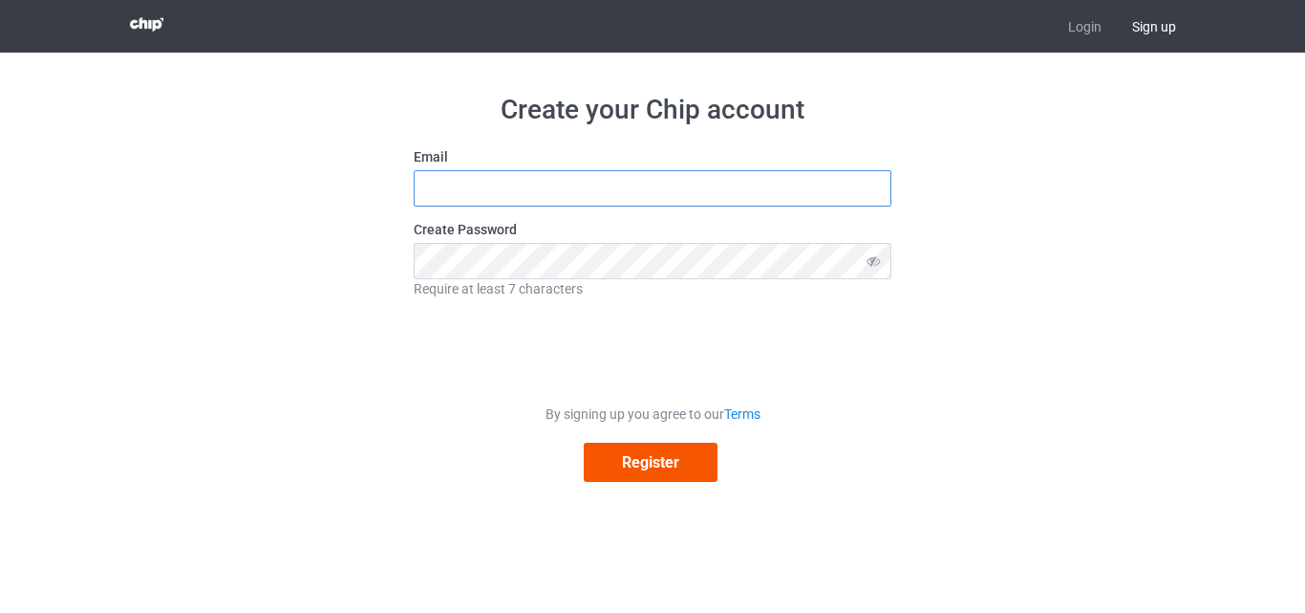
type input "aitouraabdilah@gmail.com"
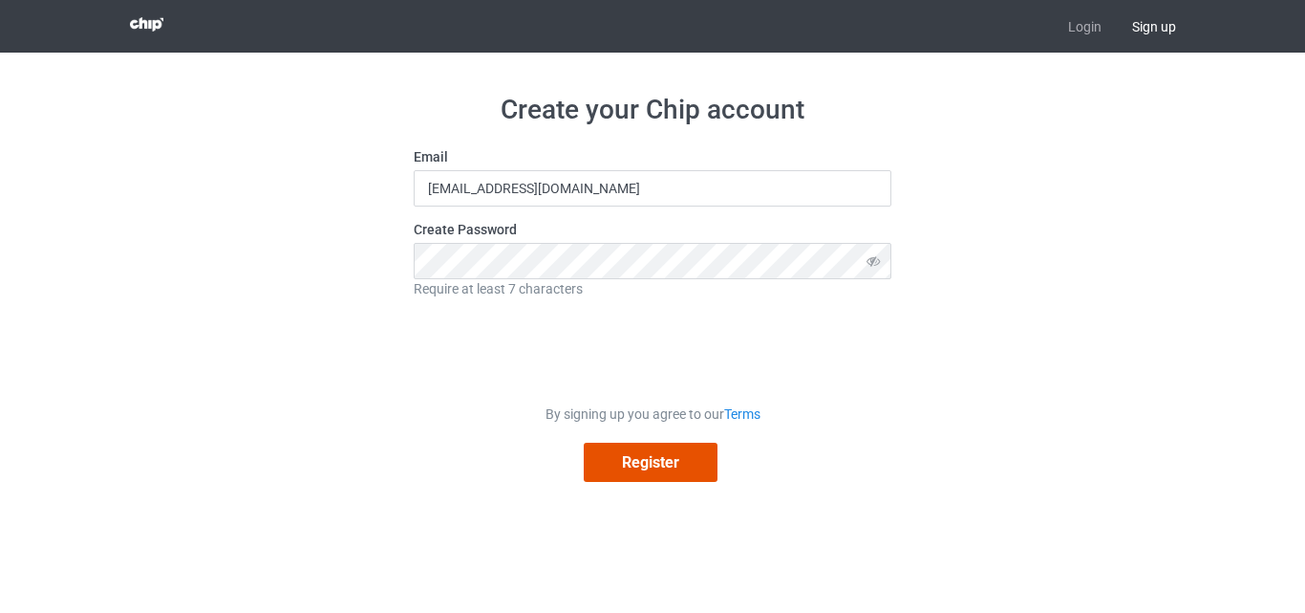
click at [635, 461] on button "Register" at bounding box center [651, 461] width 134 height 39
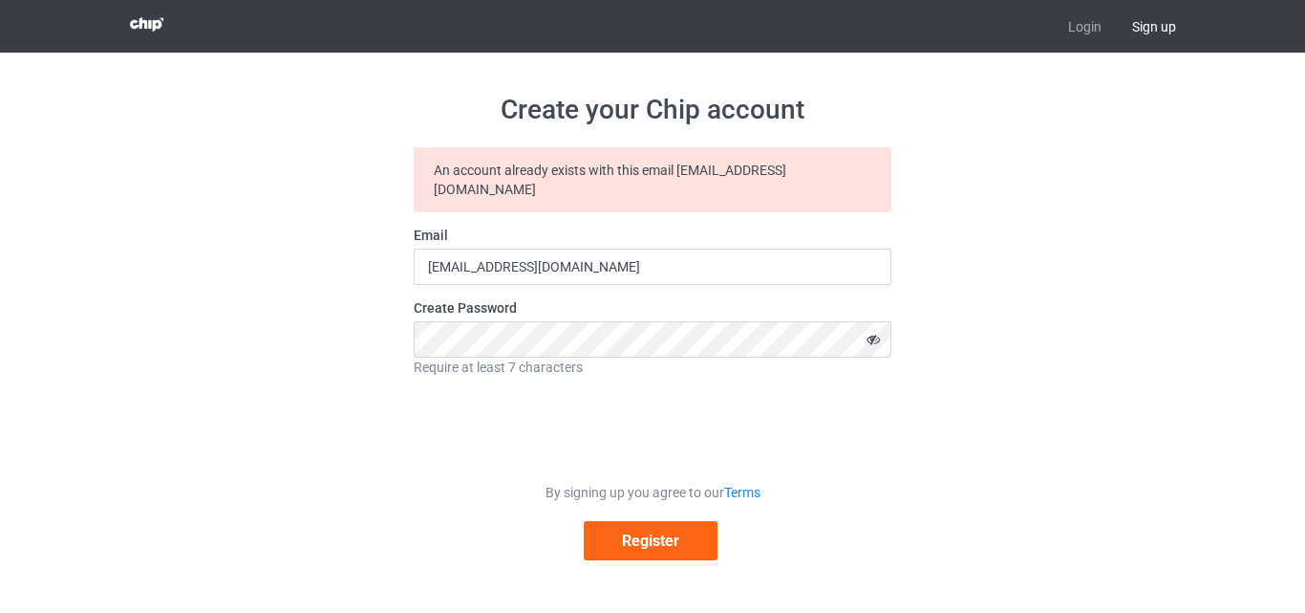
click at [881, 321] on icon at bounding box center [873, 339] width 35 height 36
click at [1101, 21] on link "Login" at bounding box center [1085, 26] width 64 height 53
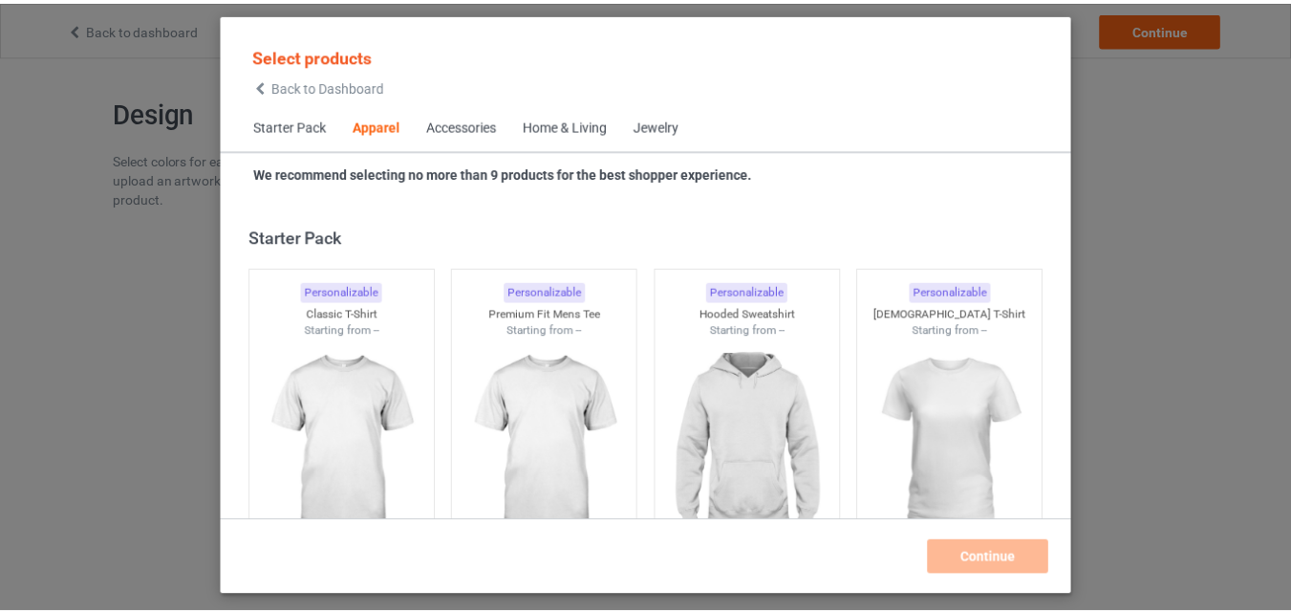
scroll to position [712, 0]
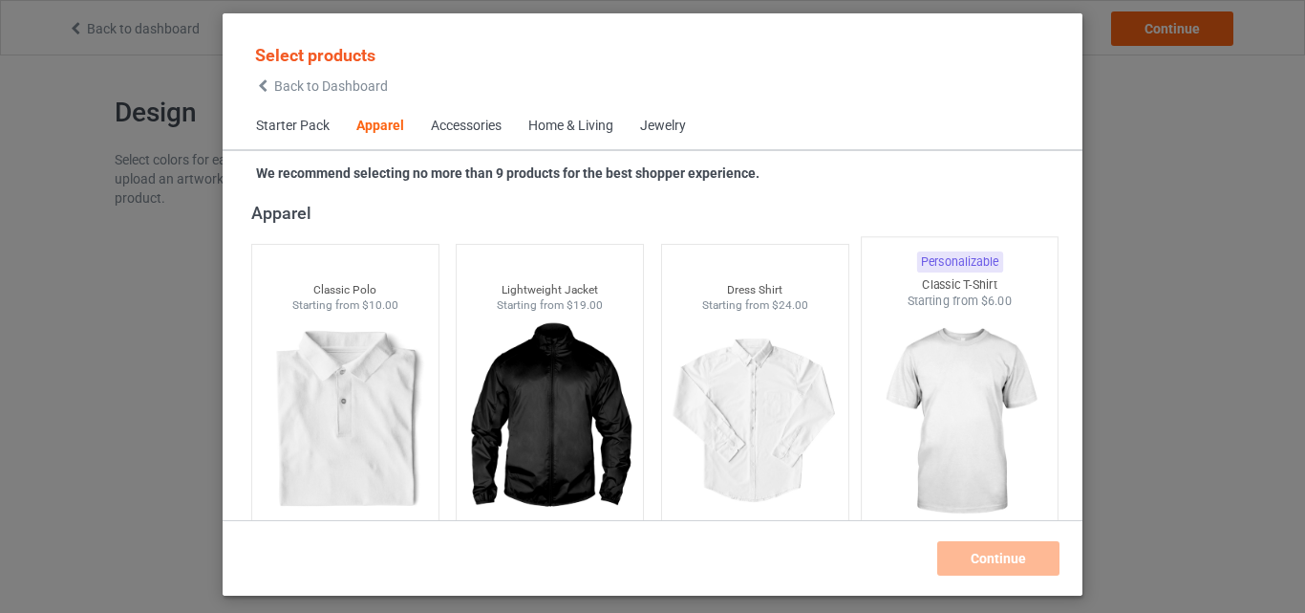
click at [954, 437] on img at bounding box center [961, 422] width 180 height 225
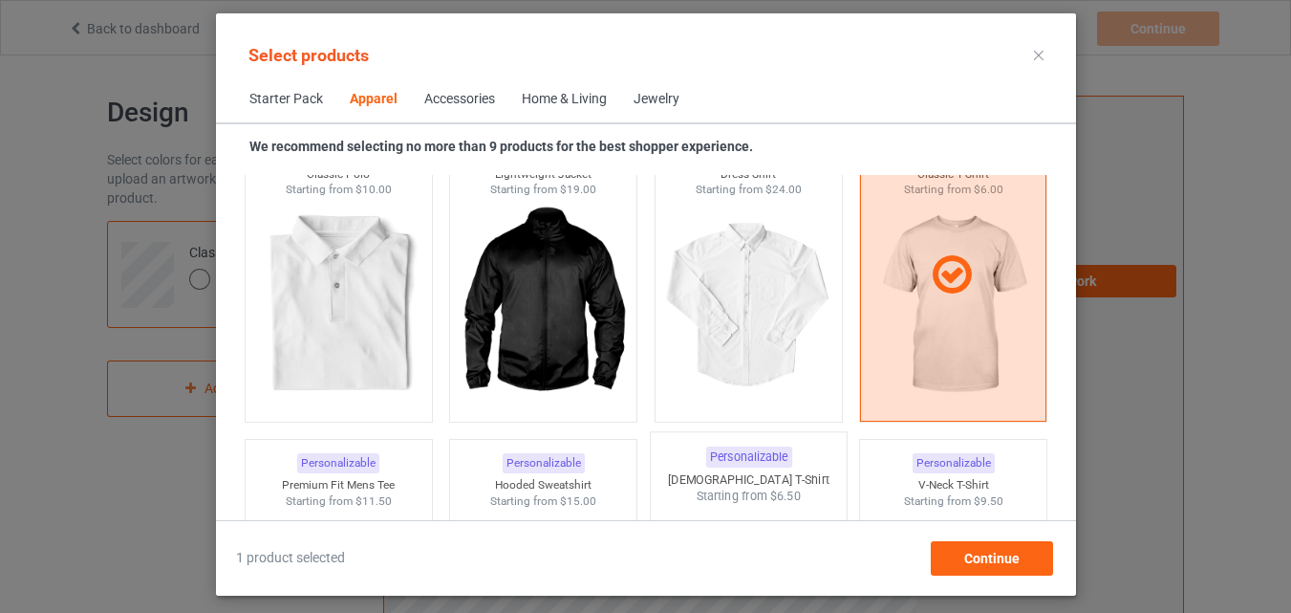
scroll to position [712, 0]
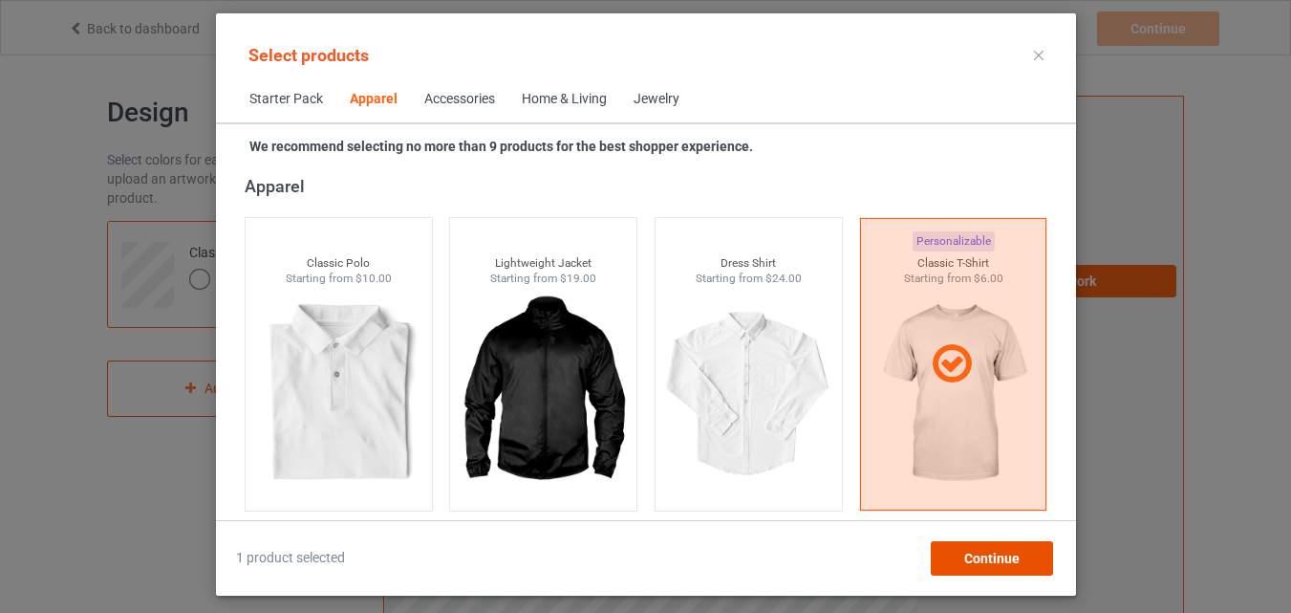
click at [986, 558] on span "Continue" at bounding box center [990, 557] width 55 height 15
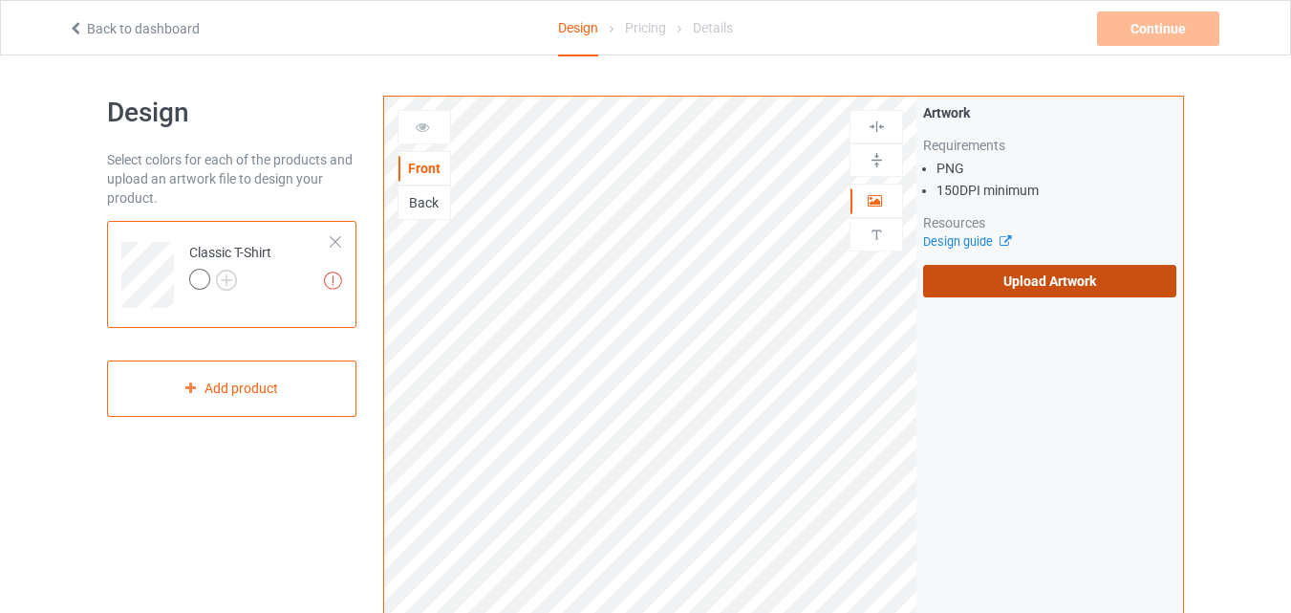
click at [1023, 283] on label "Upload Artwork" at bounding box center [1049, 281] width 253 height 32
click at [0, 0] on input "Upload Artwork" at bounding box center [0, 0] width 0 height 0
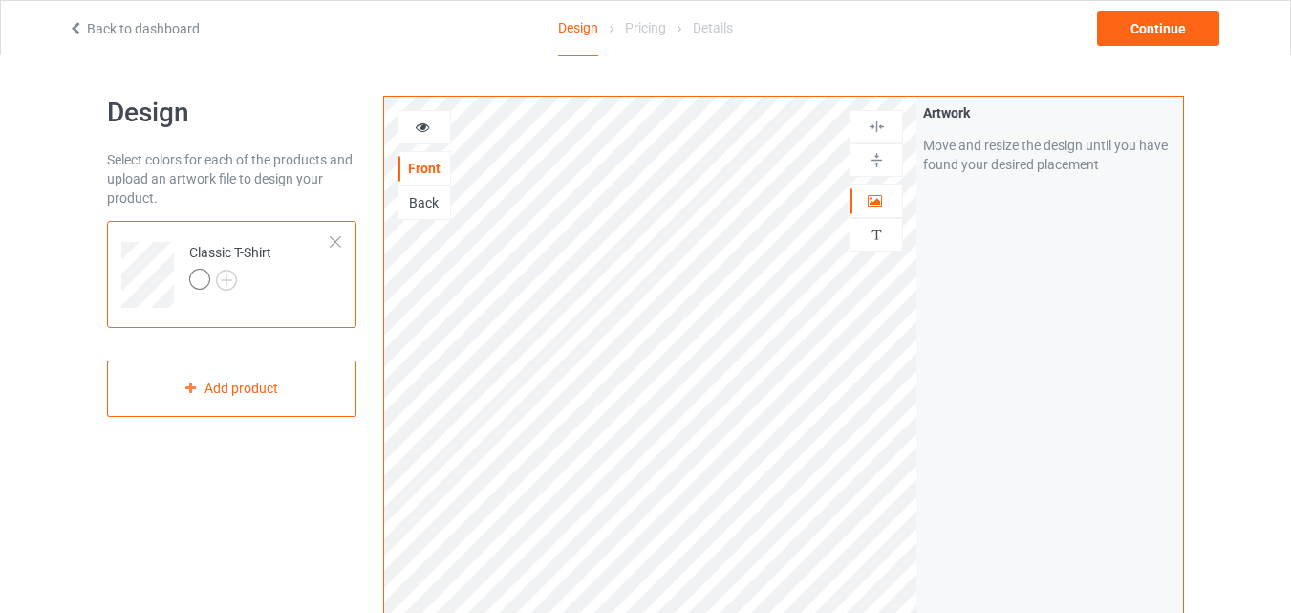
click at [418, 201] on div "Back" at bounding box center [424, 202] width 52 height 19
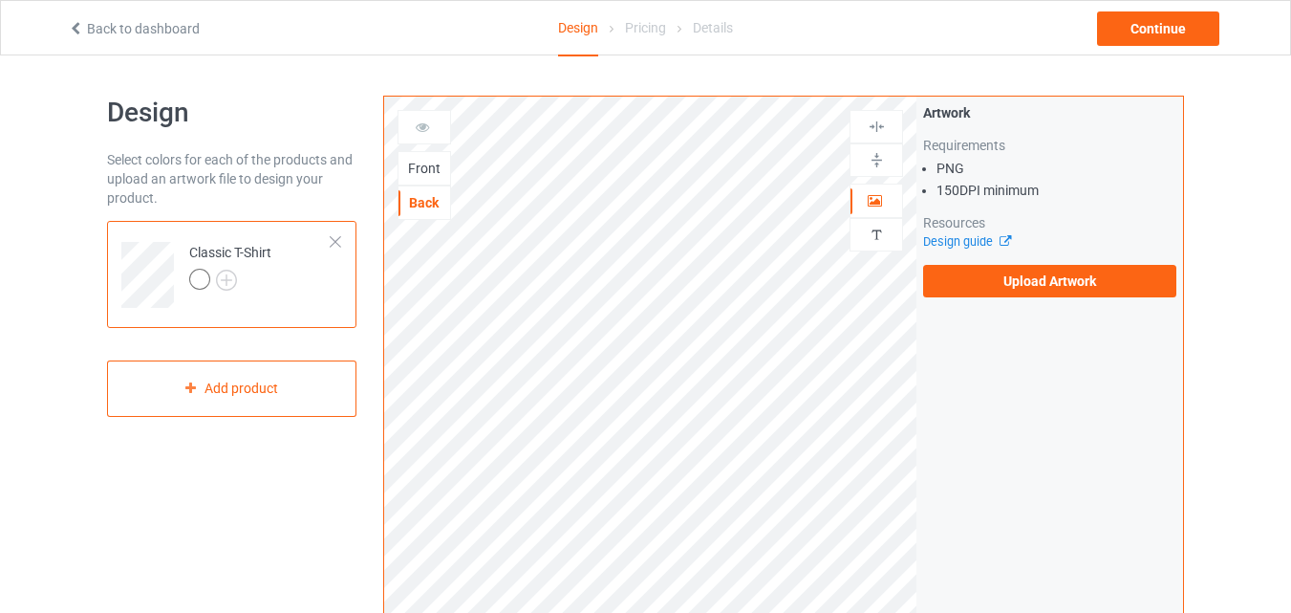
click at [417, 161] on div "Front" at bounding box center [424, 168] width 52 height 19
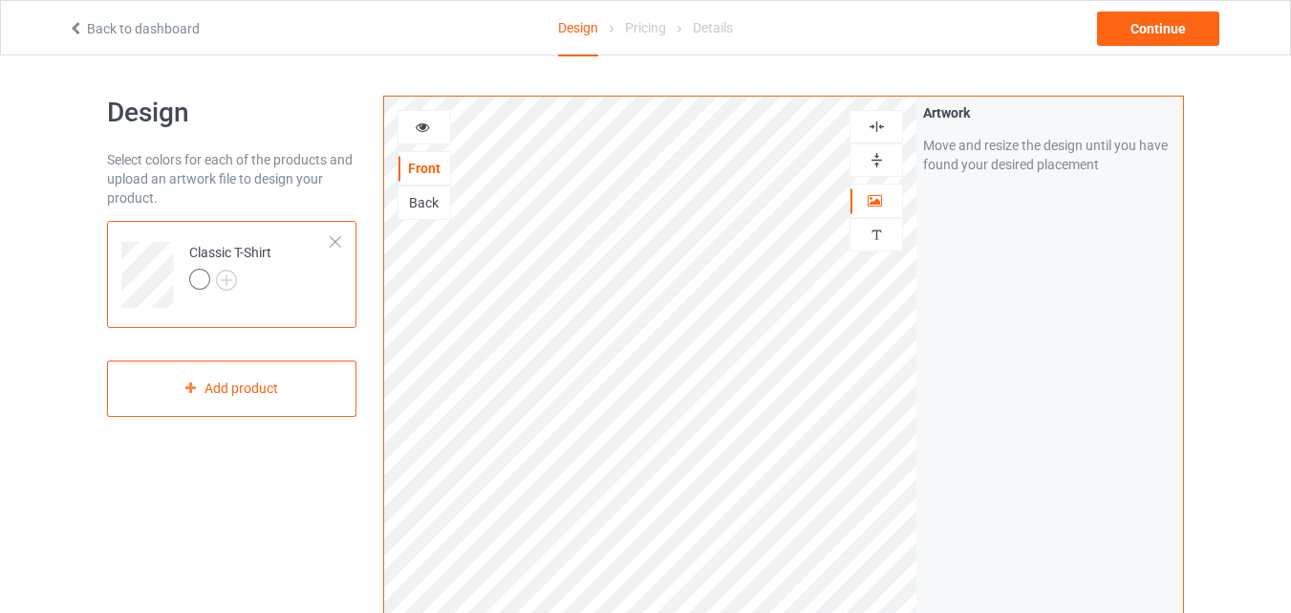
click at [196, 285] on div at bounding box center [199, 279] width 21 height 21
click at [290, 286] on td "Classic T-Shirt" at bounding box center [260, 267] width 163 height 79
click at [251, 253] on div "Classic T-Shirt" at bounding box center [230, 266] width 82 height 46
click at [202, 276] on div at bounding box center [199, 279] width 21 height 21
click at [423, 128] on icon at bounding box center [423, 124] width 16 height 13
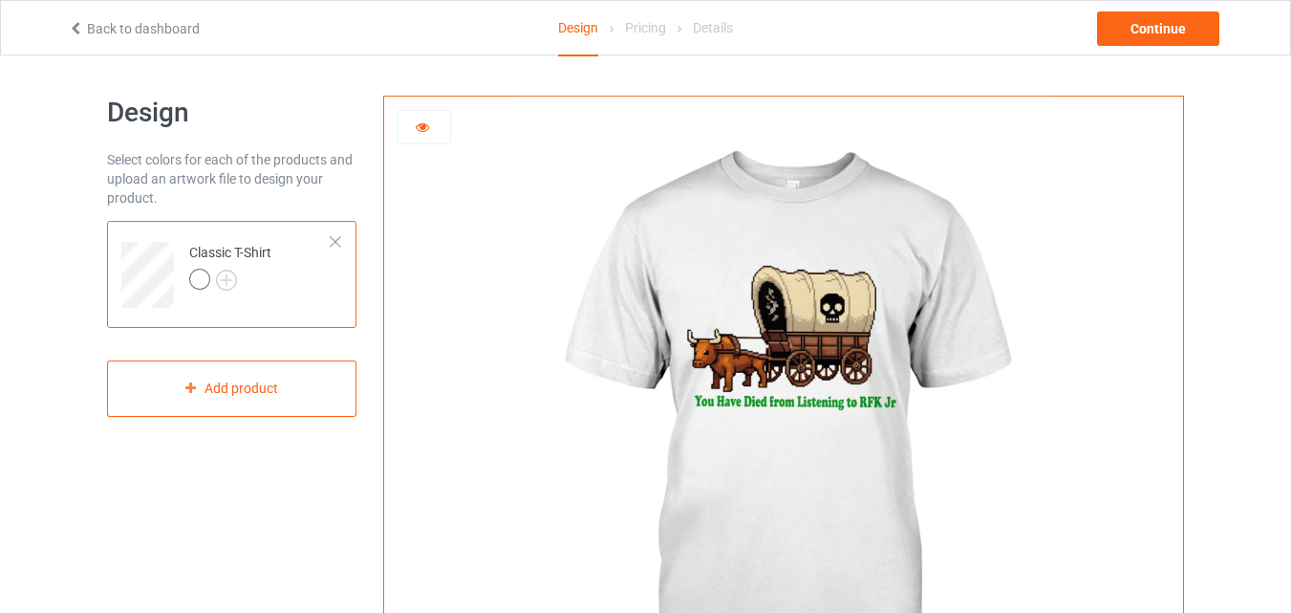
click at [202, 279] on div at bounding box center [199, 279] width 21 height 21
click at [252, 252] on div "Classic T-Shirt" at bounding box center [230, 266] width 82 height 46
click at [416, 131] on icon at bounding box center [423, 124] width 16 height 13
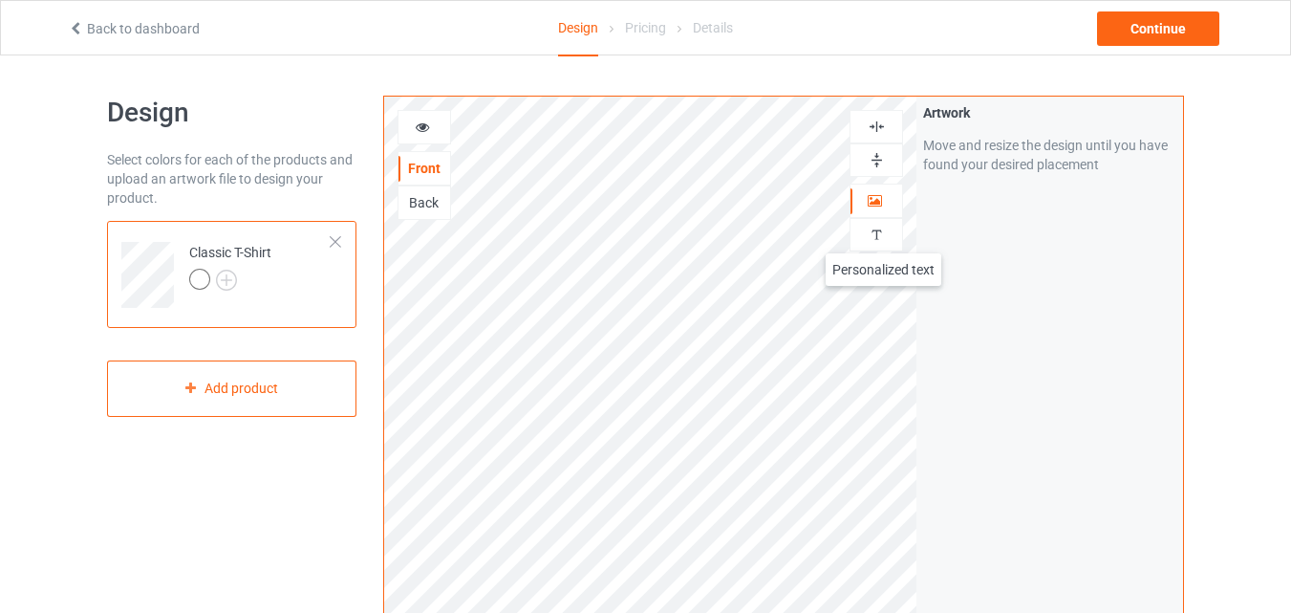
click at [884, 234] on img at bounding box center [877, 235] width 18 height 18
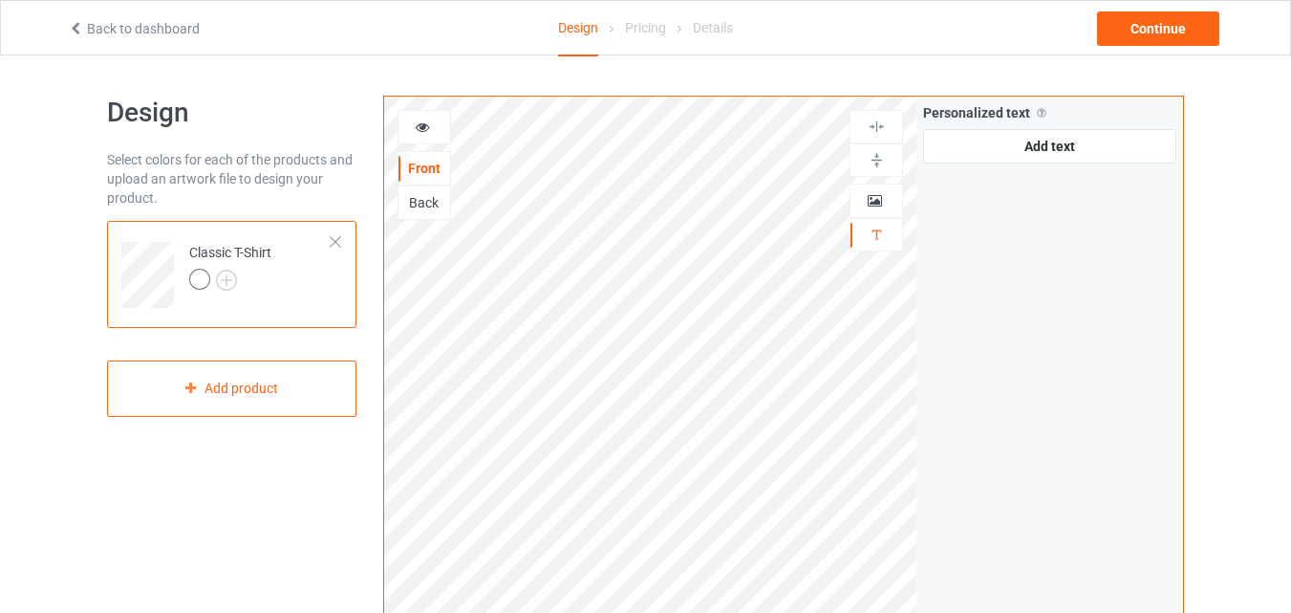
click at [190, 276] on div at bounding box center [199, 279] width 21 height 21
click at [221, 273] on img at bounding box center [226, 279] width 21 height 21
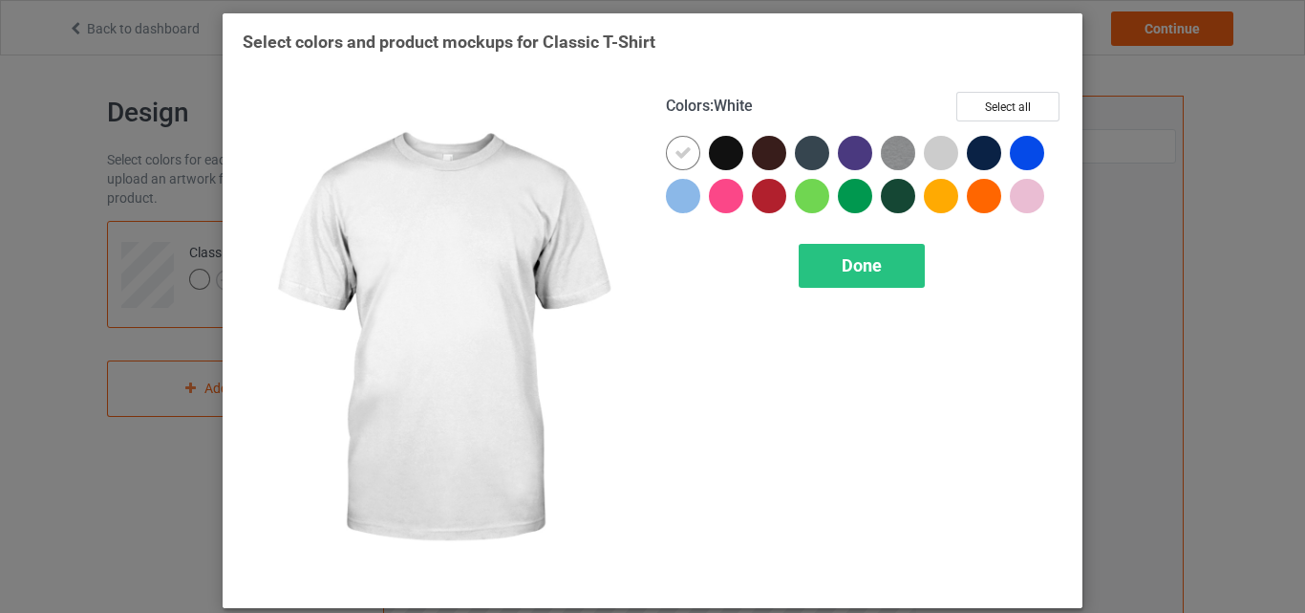
click at [677, 149] on icon at bounding box center [683, 152] width 17 height 17
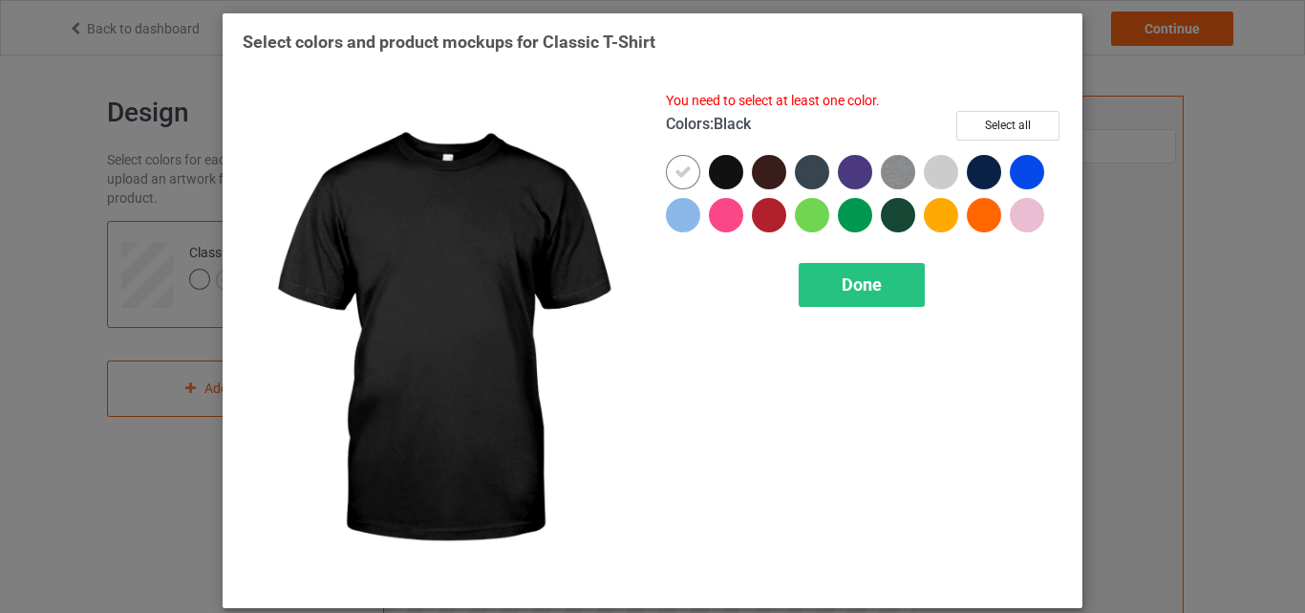
click at [720, 171] on div at bounding box center [726, 172] width 34 height 34
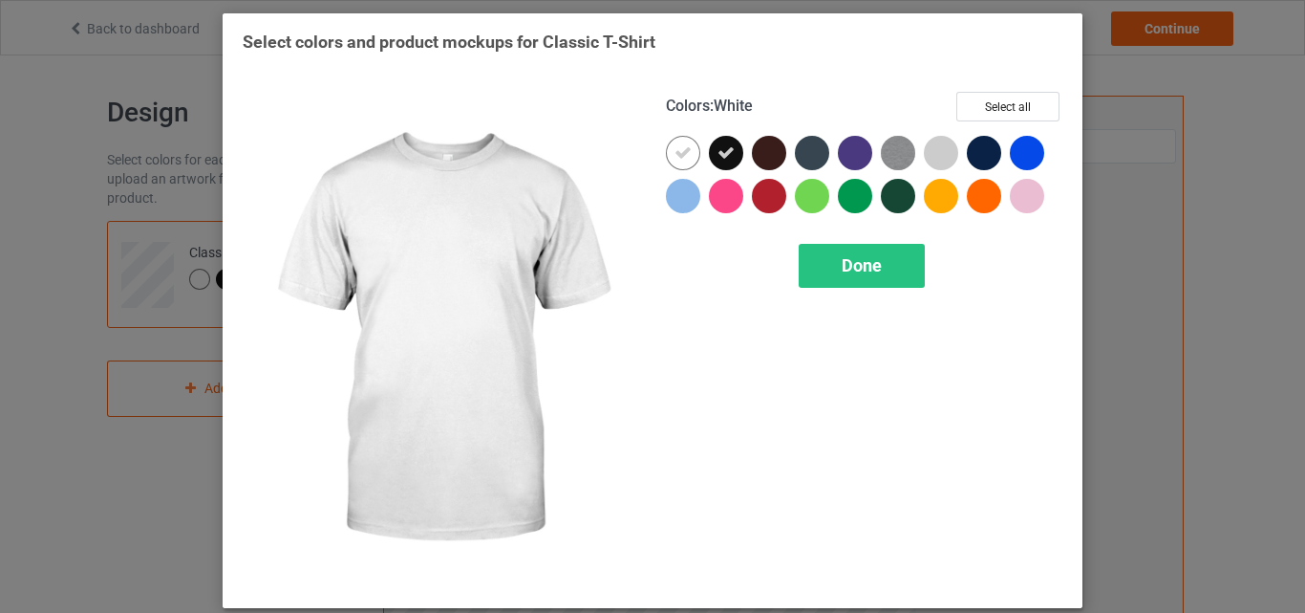
click at [675, 150] on icon at bounding box center [683, 152] width 17 height 17
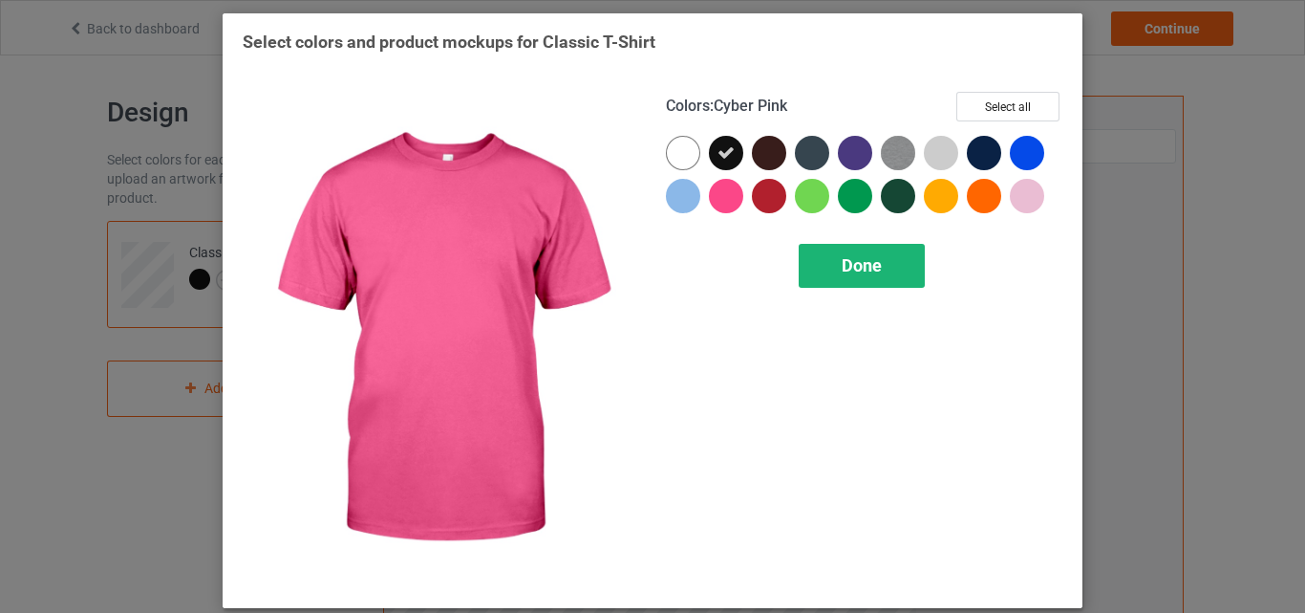
click at [865, 262] on span "Done" at bounding box center [862, 265] width 40 height 20
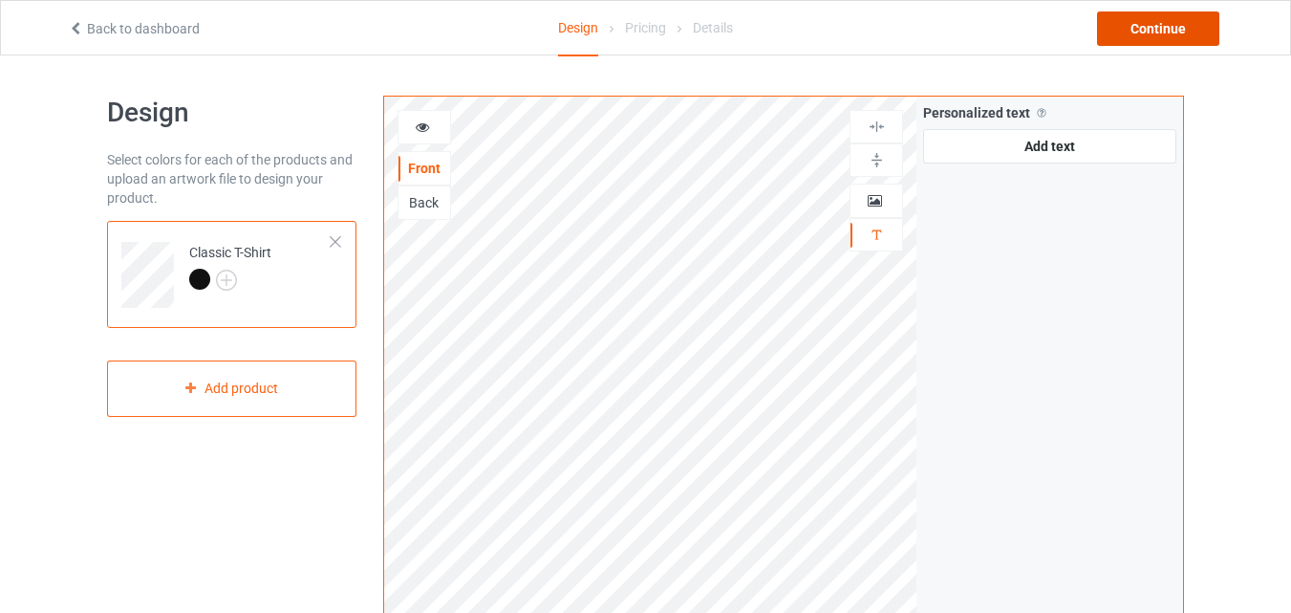
click at [1138, 24] on div "Continue" at bounding box center [1158, 28] width 122 height 34
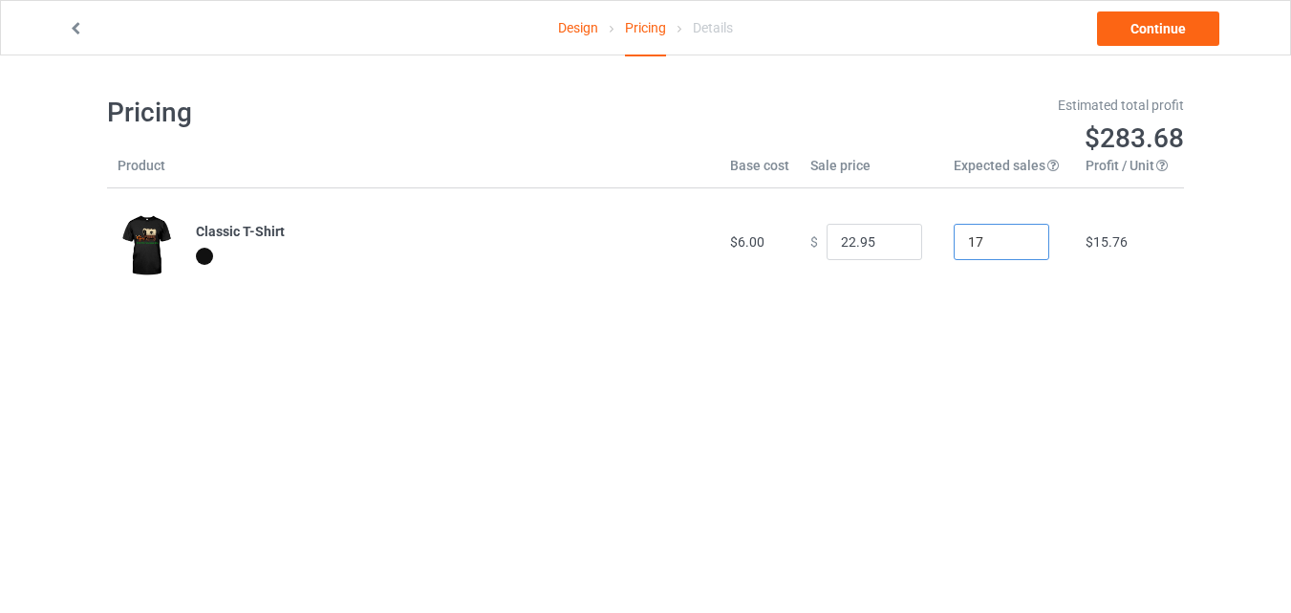
click at [1011, 247] on input "17" at bounding box center [1002, 242] width 96 height 36
type input "16"
click at [1010, 247] on input "16" at bounding box center [1002, 242] width 96 height 36
click at [892, 247] on input "6.95" at bounding box center [875, 242] width 96 height 36
click at [892, 242] on input "7.95" at bounding box center [875, 242] width 96 height 36
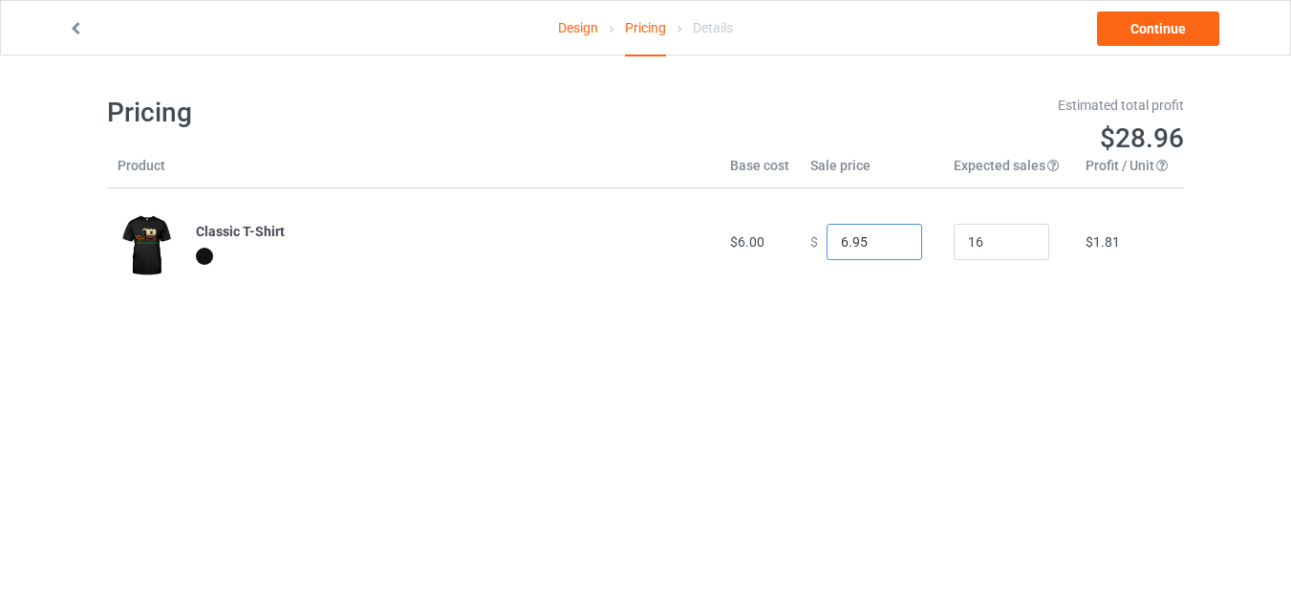
type input "6.95"
click at [891, 251] on input "6.95" at bounding box center [875, 242] width 96 height 36
type input "15"
click at [1016, 247] on input "15" at bounding box center [1002, 242] width 96 height 36
click at [1135, 33] on link "Continue" at bounding box center [1158, 28] width 122 height 34
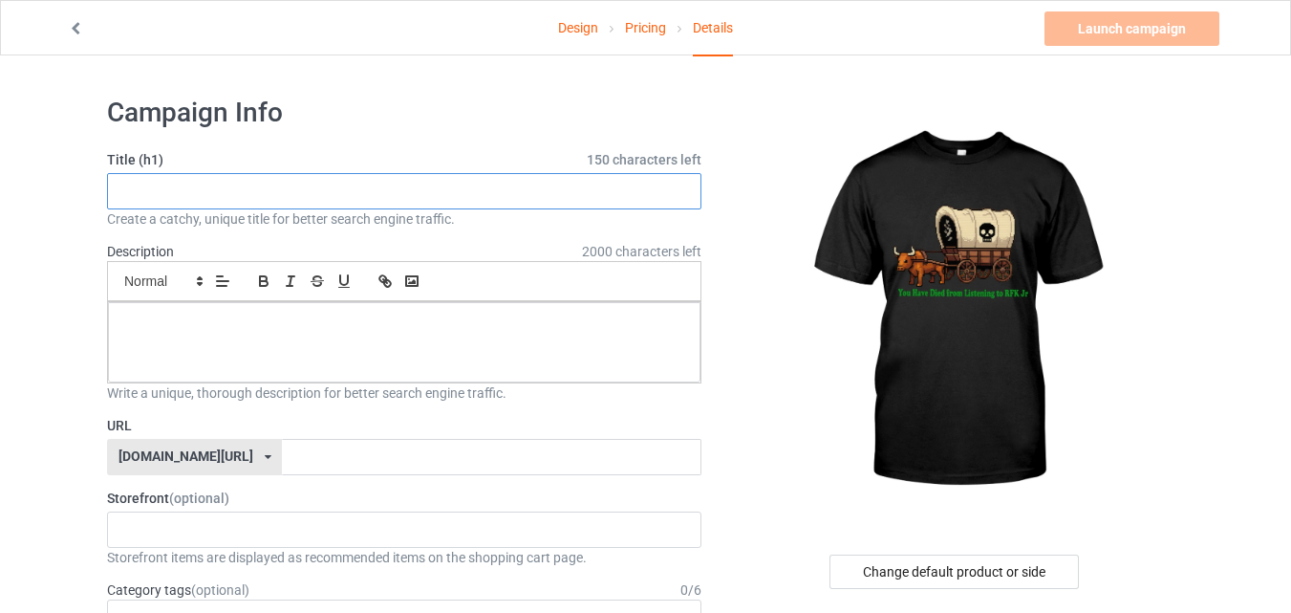
click at [178, 191] on input "text" at bounding box center [404, 191] width 594 height 36
type input "cow"
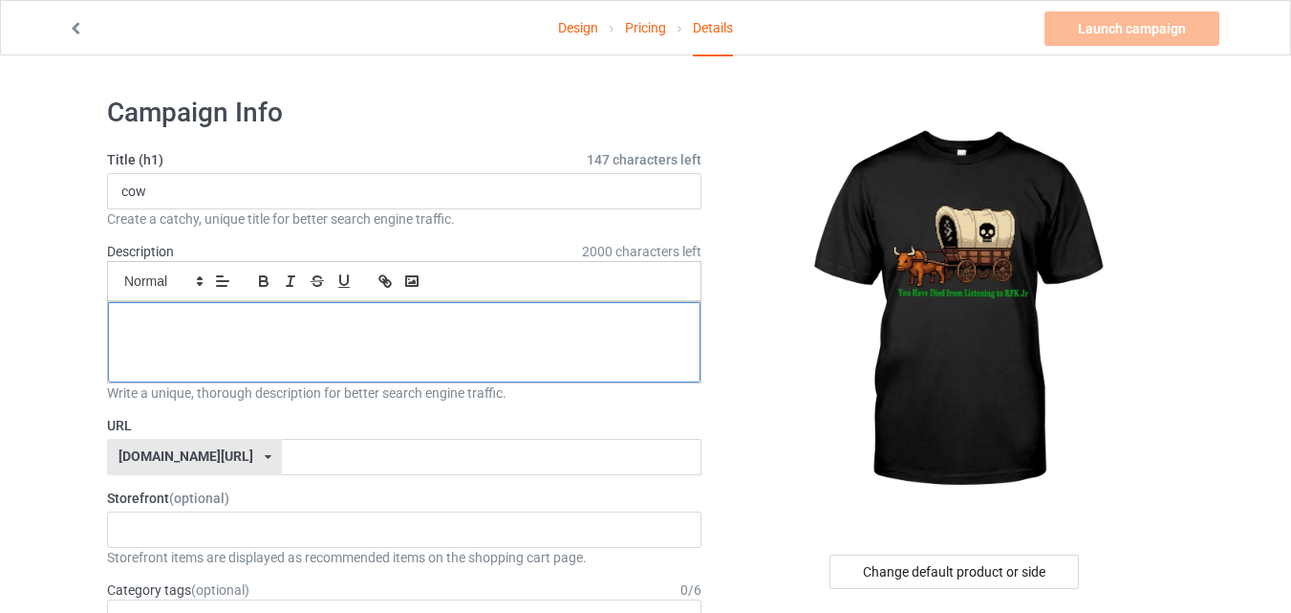
click at [164, 323] on p at bounding box center [404, 323] width 562 height 18
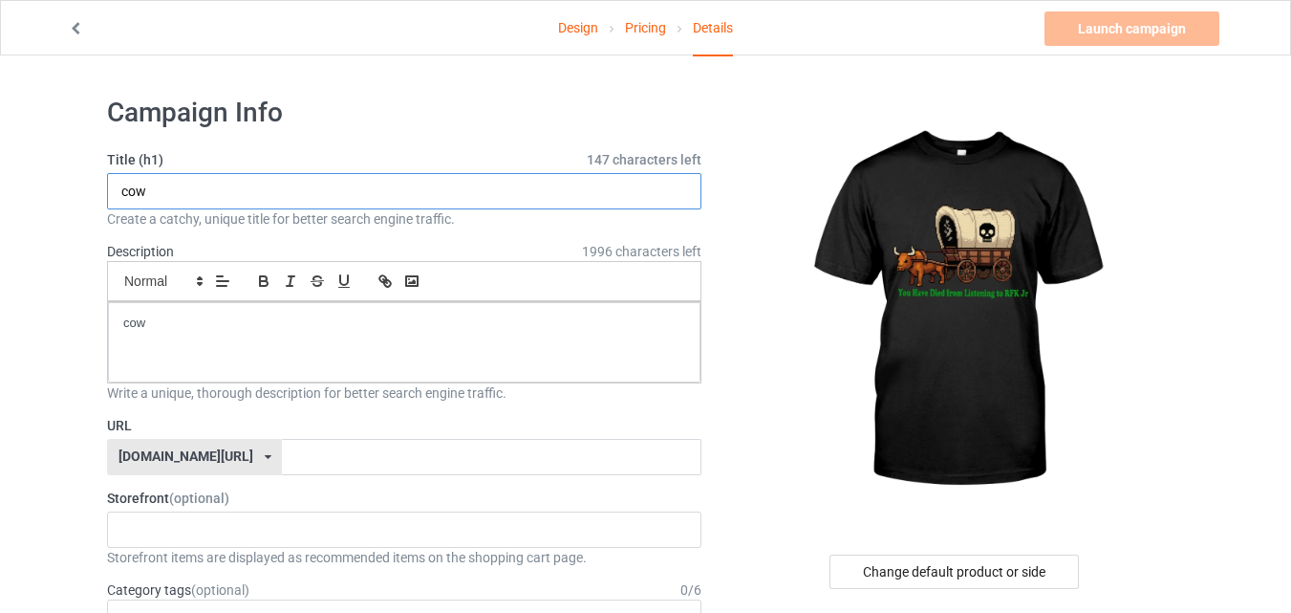
click at [132, 193] on input "cow" at bounding box center [404, 191] width 594 height 36
click at [131, 192] on input "cow" at bounding box center [404, 191] width 594 height 36
paste input "You Have Died from Listening to RFK Jr"
type input "You Have Died from Listening to RFK Jr"
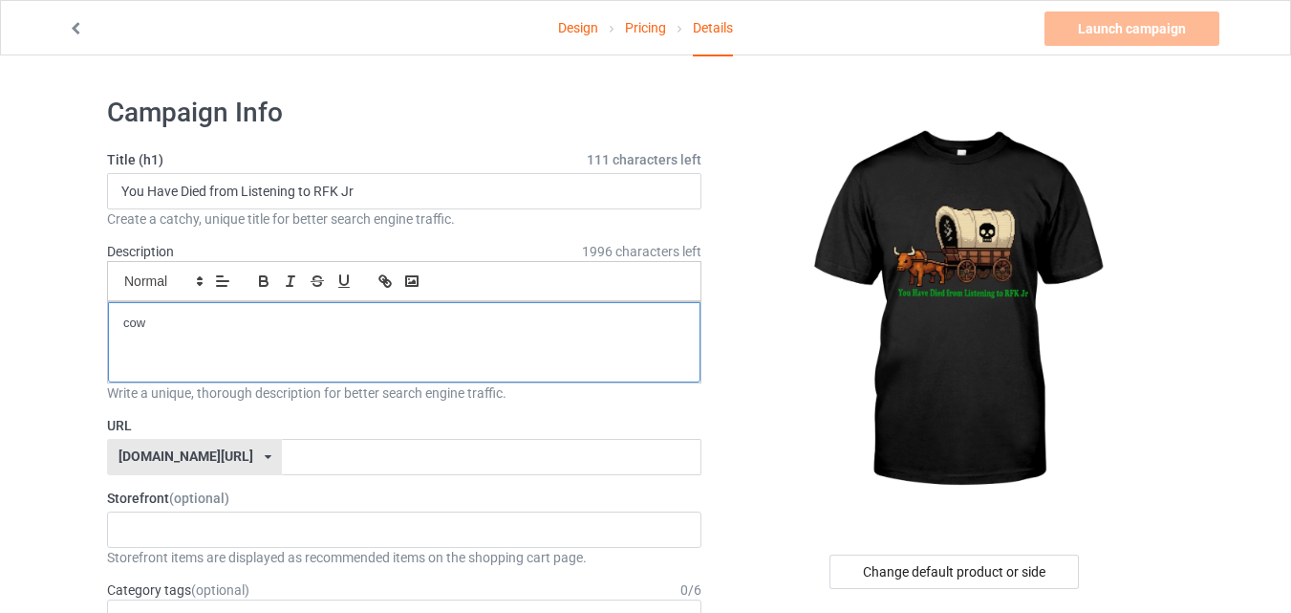
click at [154, 326] on p "cow" at bounding box center [404, 323] width 562 height 18
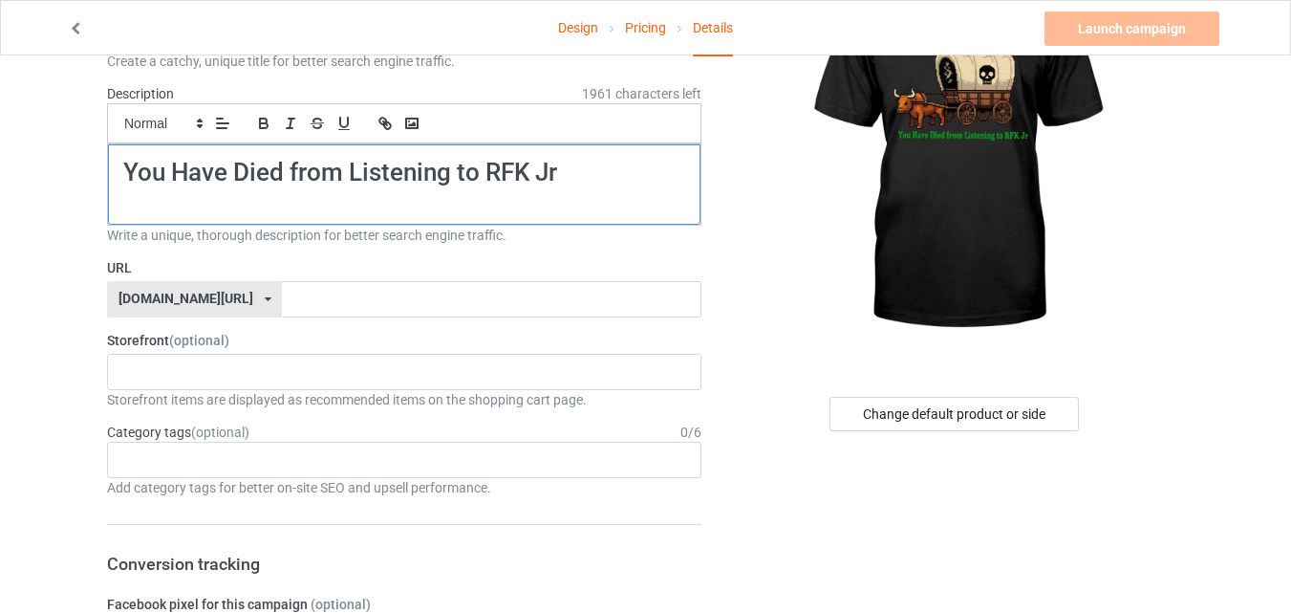
scroll to position [191, 0]
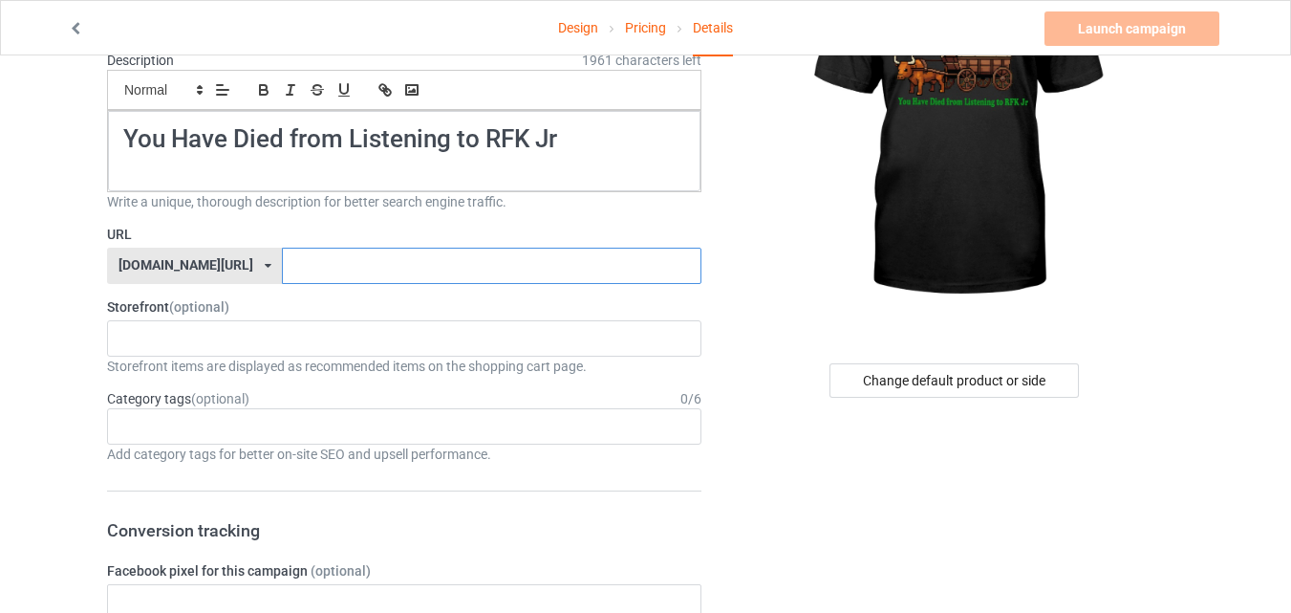
click at [282, 269] on input "text" at bounding box center [491, 265] width 419 height 36
paste input "You Have Died from Listening to RFK Jr"
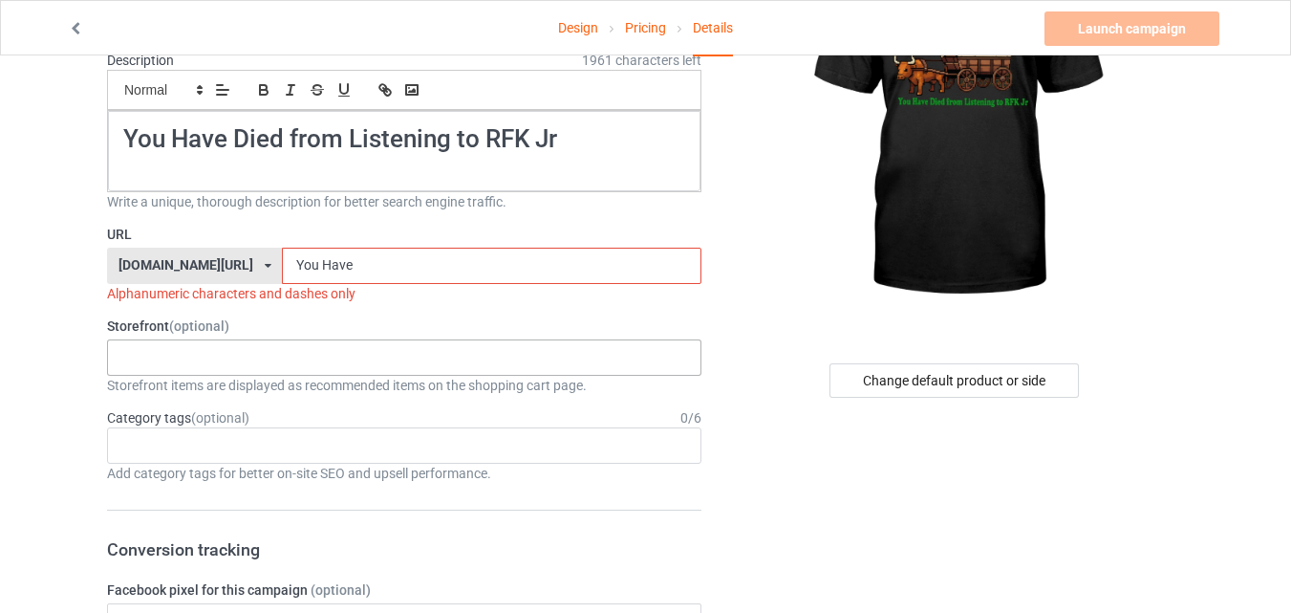
drag, startPoint x: 269, startPoint y: 269, endPoint x: 269, endPoint y: 367, distance: 97.5
click at [282, 269] on input "You Have" at bounding box center [491, 265] width 419 height 36
click at [319, 260] on input "YouHave" at bounding box center [491, 265] width 419 height 36
type input "Y"
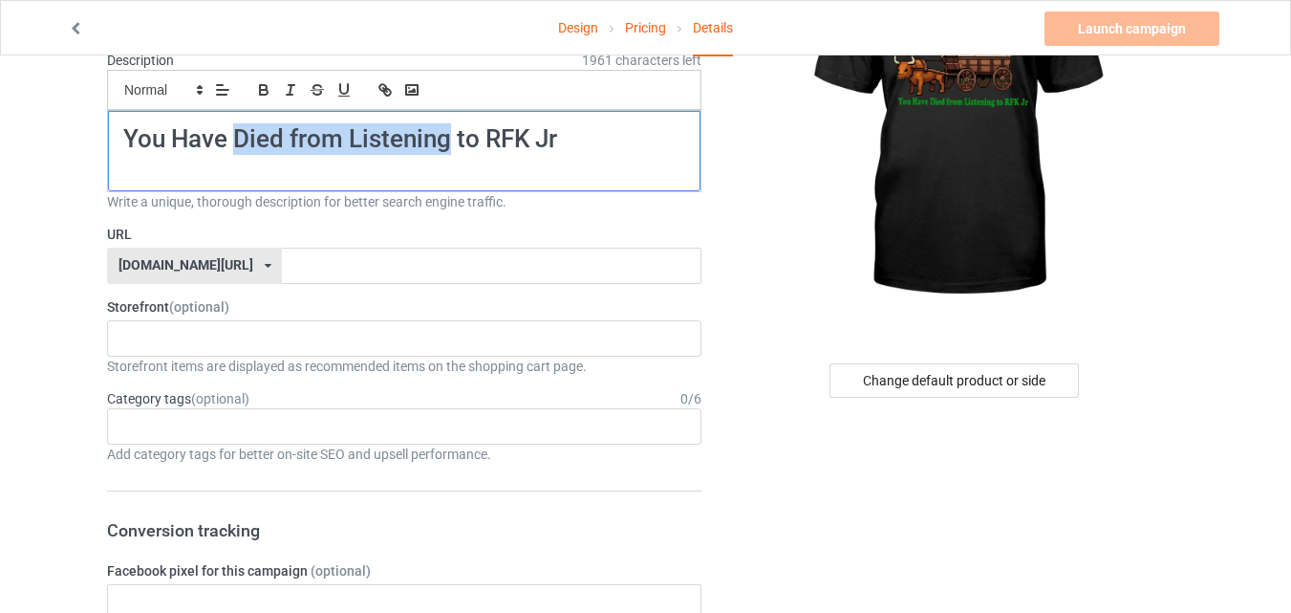
drag, startPoint x: 232, startPoint y: 141, endPoint x: 453, endPoint y: 141, distance: 220.7
click at [453, 141] on h1 "You Have Died from Listening to RFK Jr" at bounding box center [404, 139] width 562 height 32
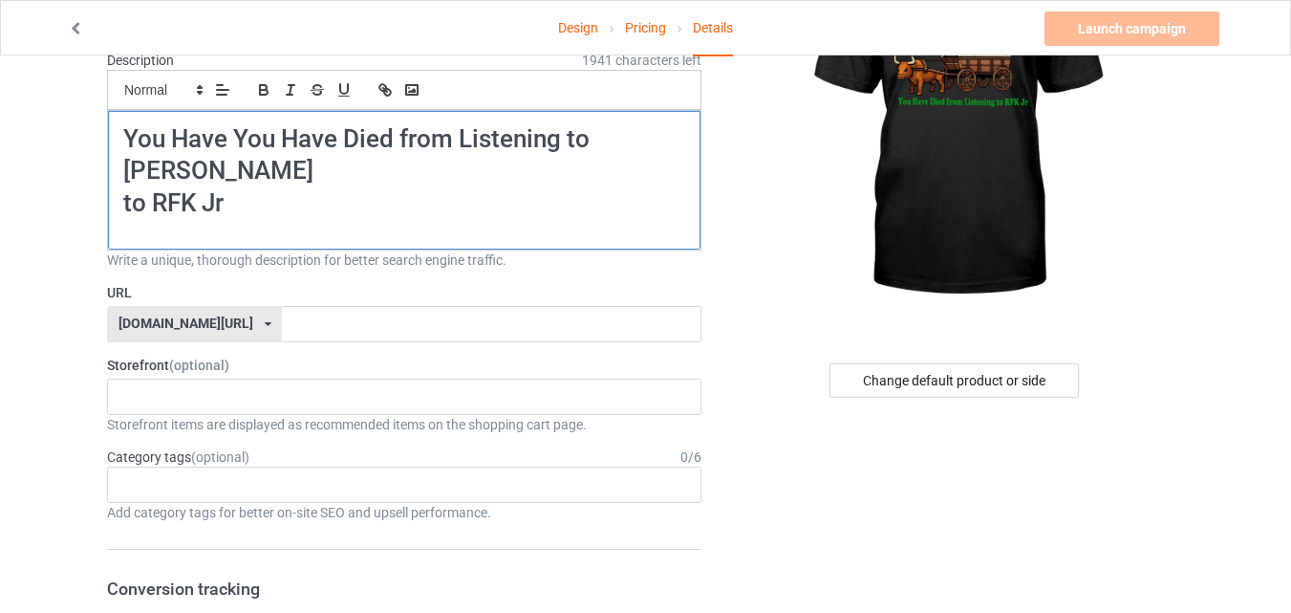
click at [239, 219] on p at bounding box center [404, 228] width 562 height 18
click at [267, 187] on h1 "to RFK Jr" at bounding box center [404, 203] width 562 height 32
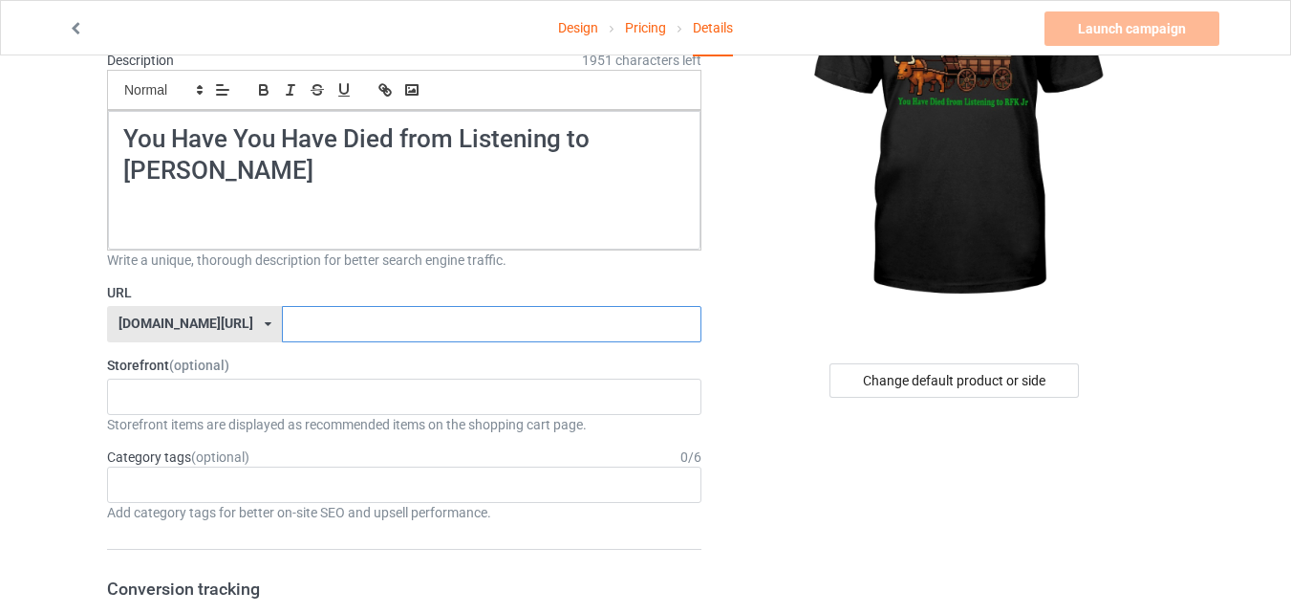
click at [313, 306] on input "text" at bounding box center [491, 324] width 419 height 36
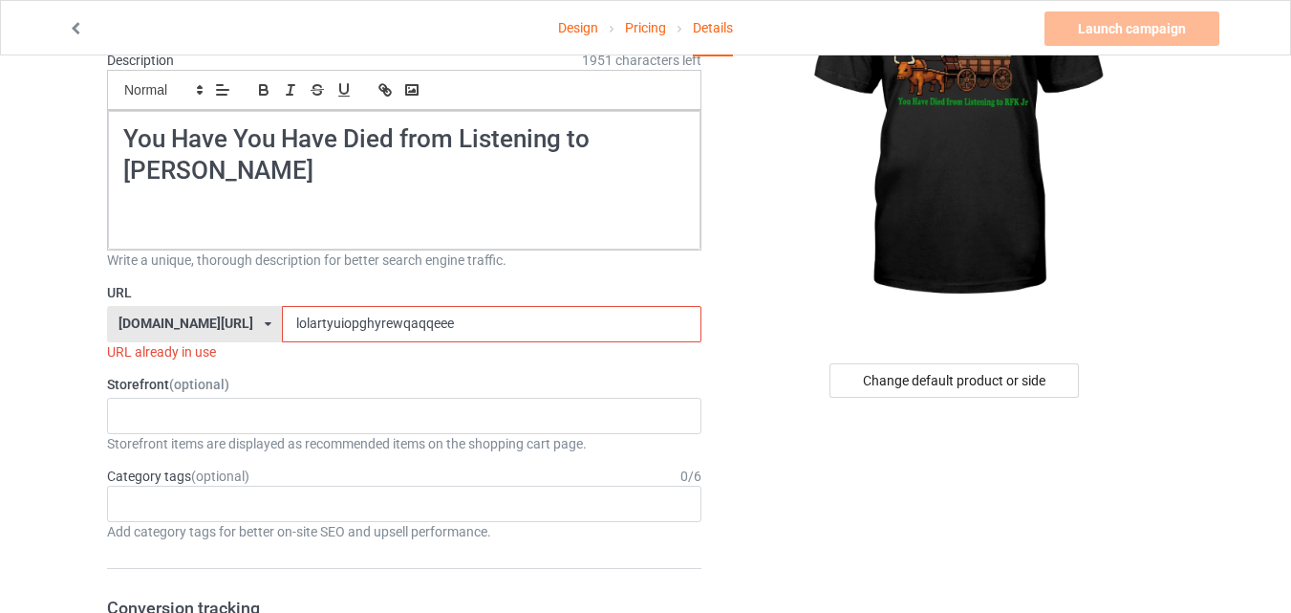
click at [404, 306] on input "lolartyuiopghyrewqaqqeee" at bounding box center [491, 324] width 419 height 36
type input "="
type input "rqewasdyuikkgtwryiokjgvcxd"
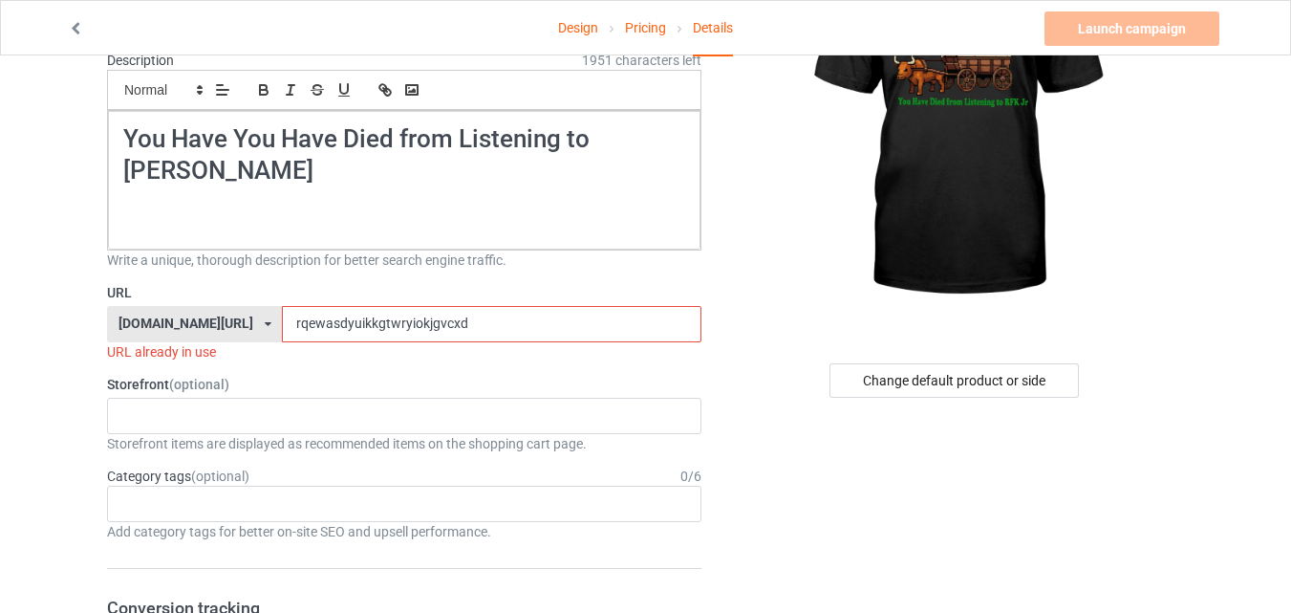
click at [355, 306] on input "rqewasdyuikkgtwryiokjgvcxd" at bounding box center [491, 324] width 419 height 36
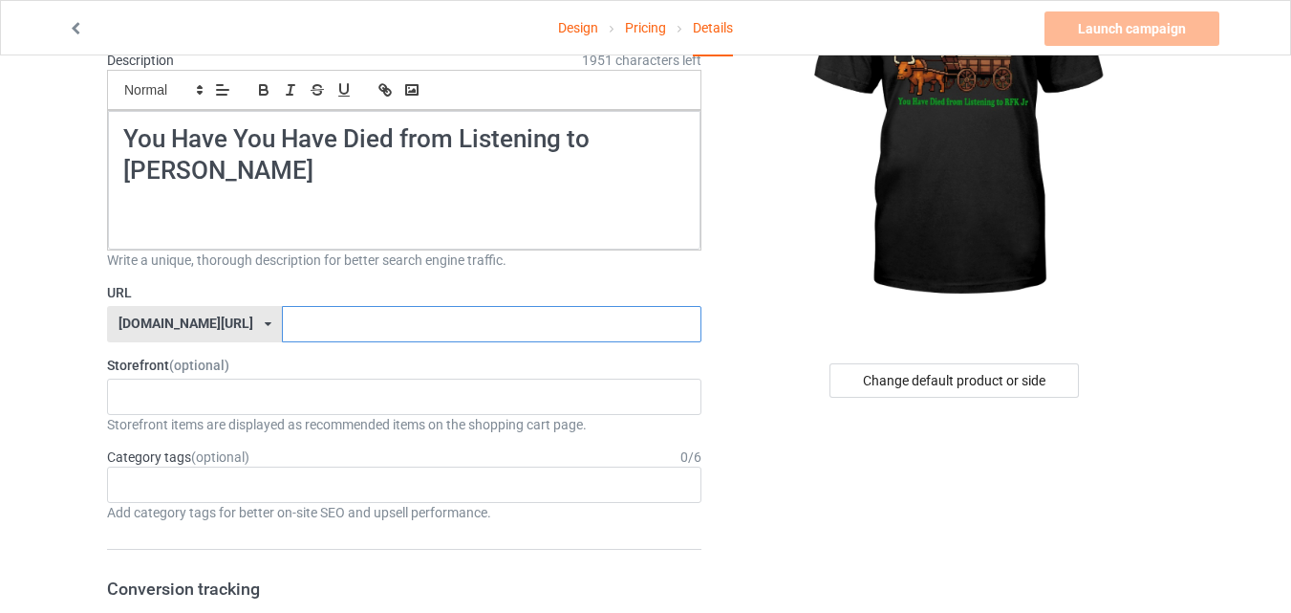
click at [394, 306] on input "text" at bounding box center [491, 324] width 419 height 36
paste input "free speech alert"
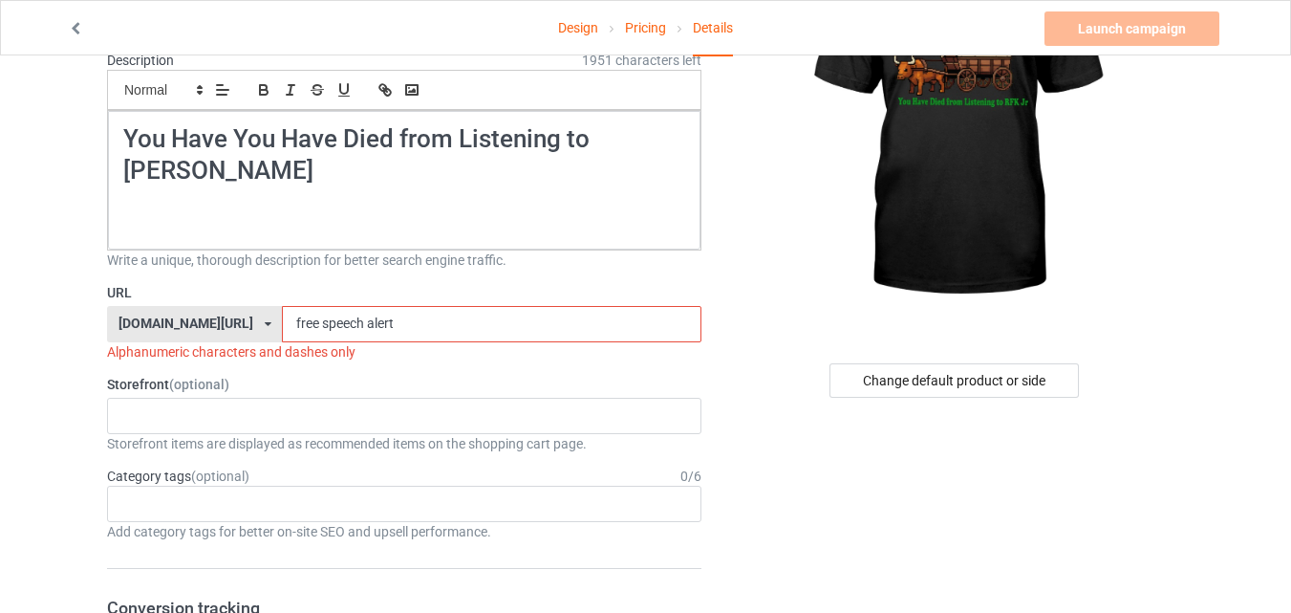
click at [315, 306] on input "free speech alert" at bounding box center [491, 324] width 419 height 36
click at [282, 306] on input "free speechalert" at bounding box center [491, 324] width 419 height 36
click at [351, 306] on input "freespeechalert" at bounding box center [491, 324] width 419 height 36
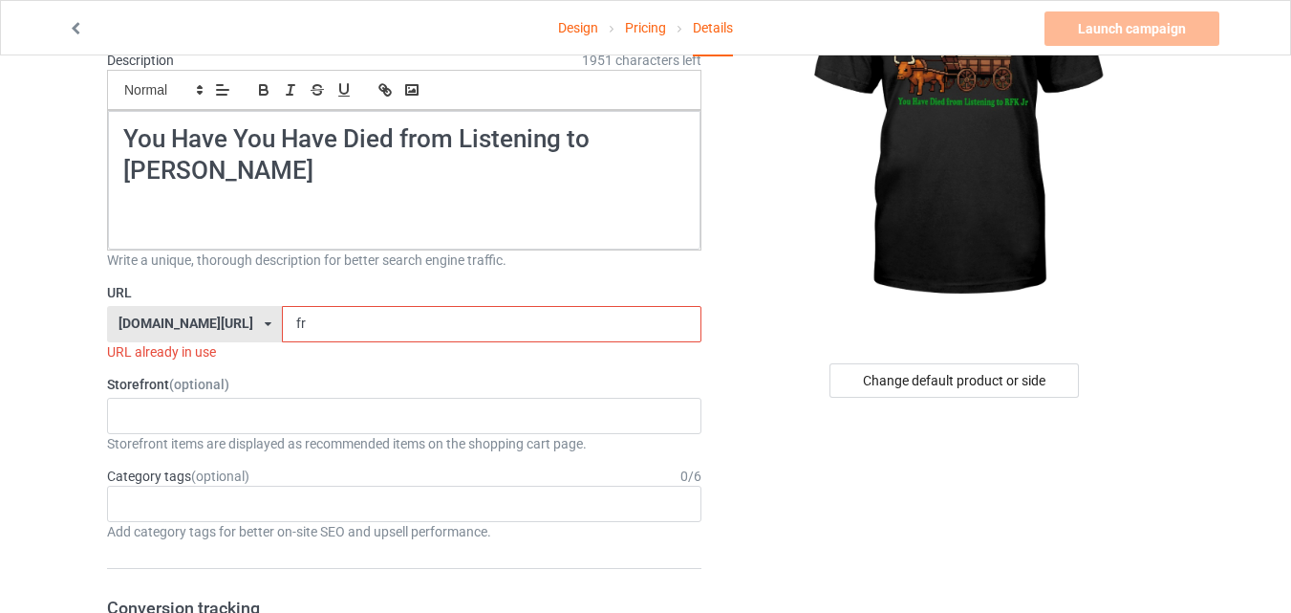
type input "f"
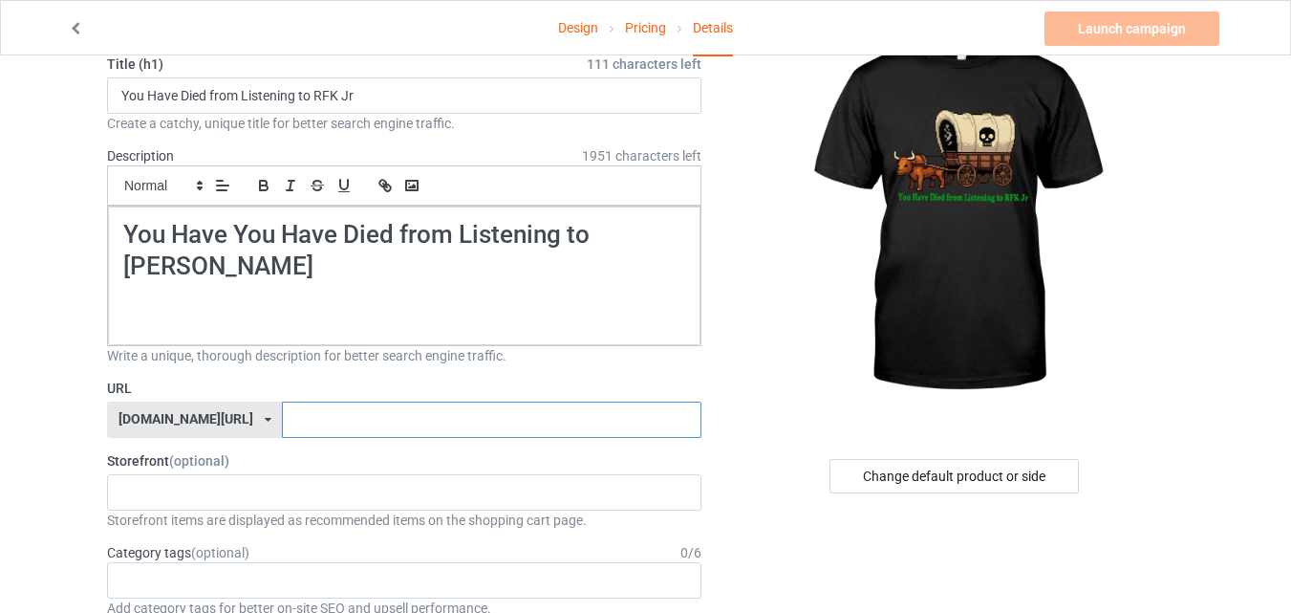
scroll to position [191, 0]
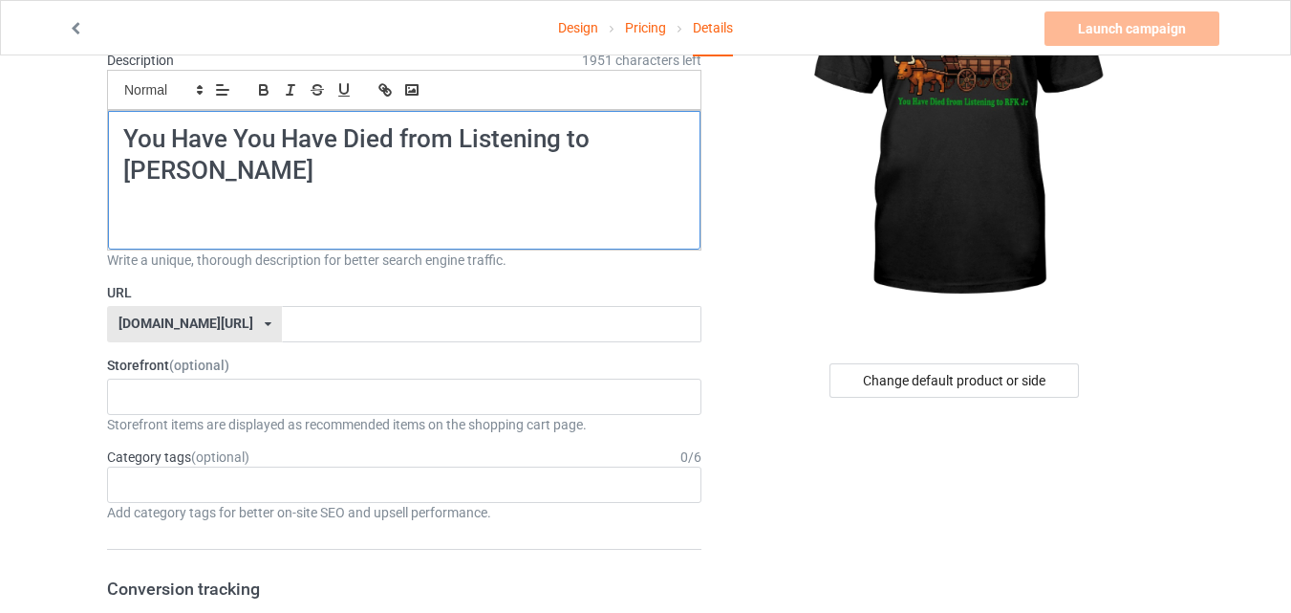
click at [416, 138] on h1 "You Have You Have Died from Listening to [PERSON_NAME]" at bounding box center [404, 155] width 562 height 64
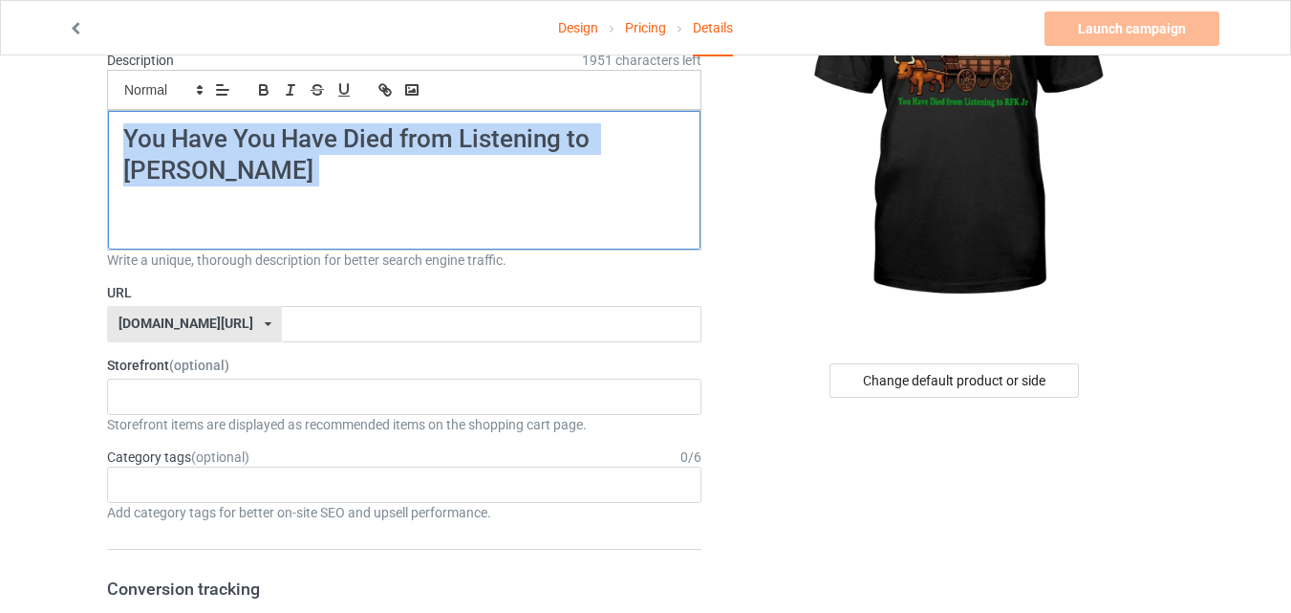
click at [416, 138] on h1 "You Have You Have Died from Listening to [PERSON_NAME]" at bounding box center [404, 155] width 562 height 64
click at [284, 93] on icon "button" at bounding box center [290, 89] width 17 height 17
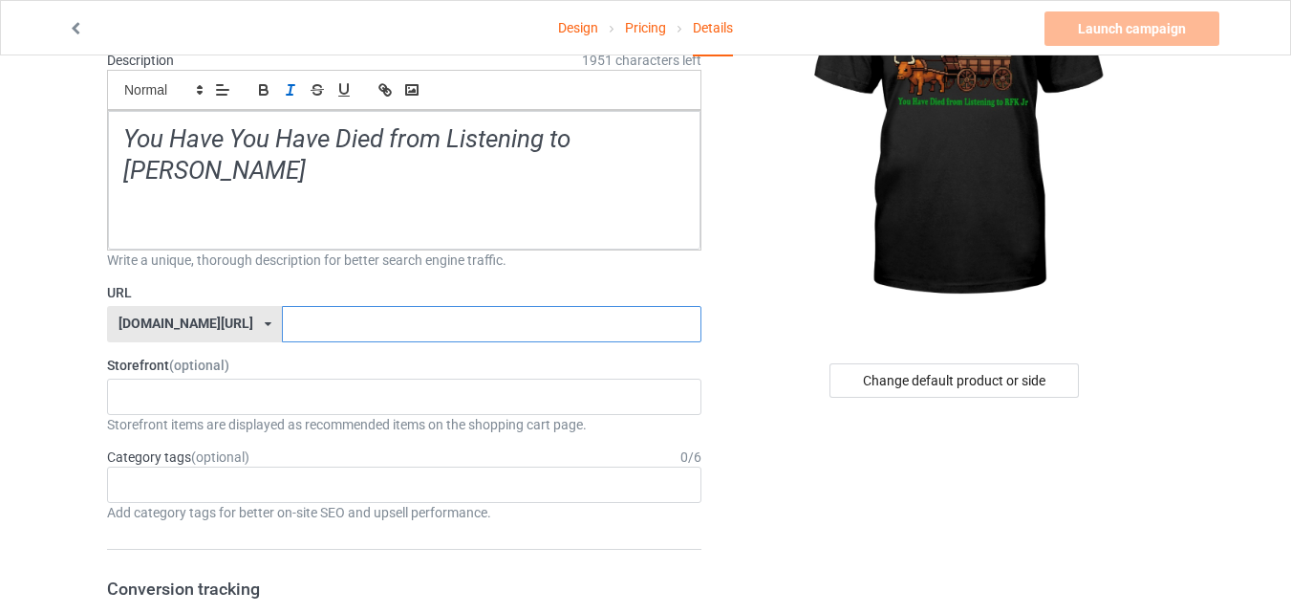
click at [287, 306] on input "text" at bounding box center [491, 324] width 419 height 36
paste input "free speech alert"
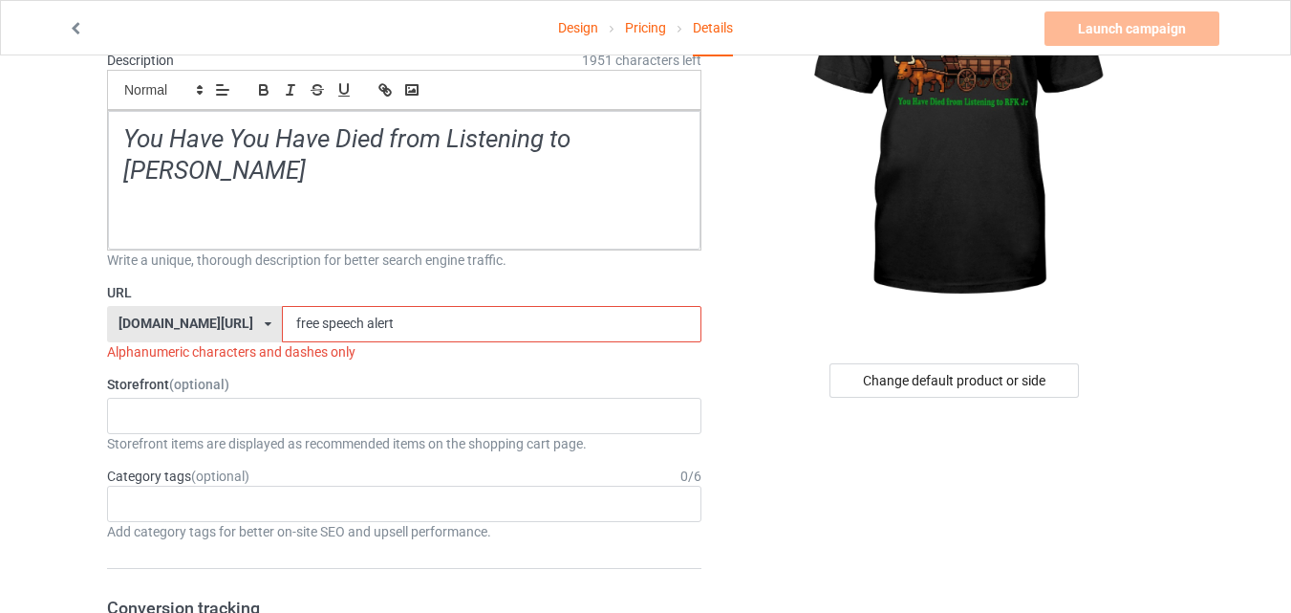
click at [319, 306] on input "free speech alert" at bounding box center [491, 324] width 419 height 36
click at [282, 306] on input "free speechlert" at bounding box center [491, 324] width 419 height 36
click at [319, 306] on input "freespeechlert" at bounding box center [491, 324] width 419 height 36
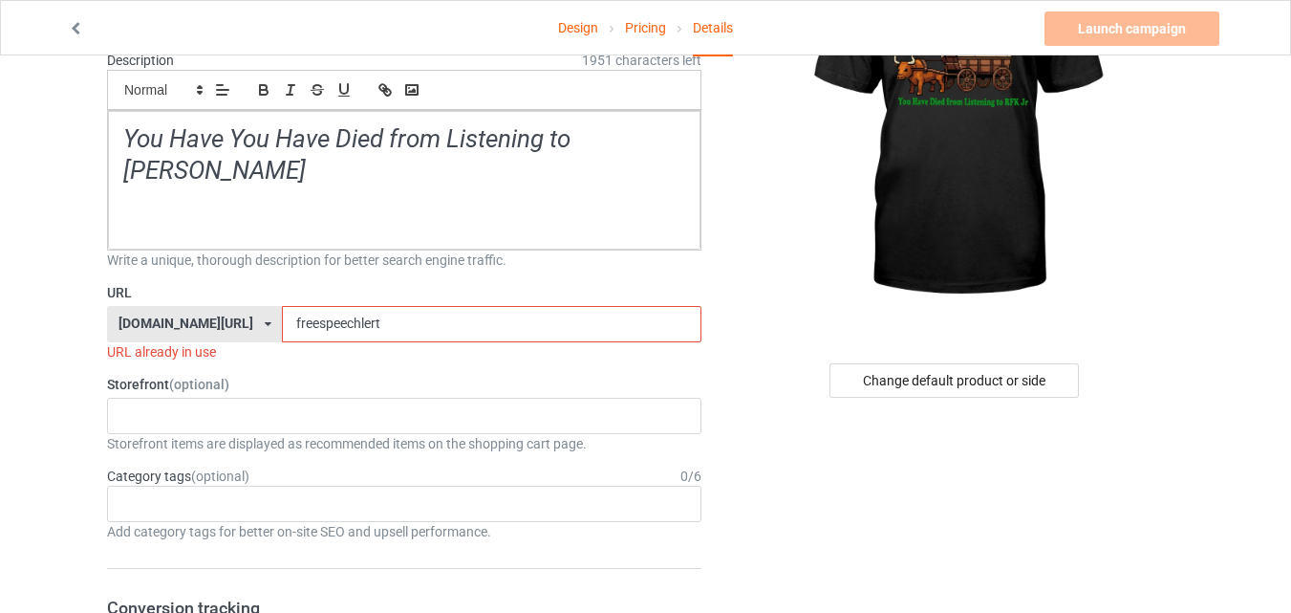
paste input "lorida schools news"
click at [333, 306] on input "florida schools news" at bounding box center [491, 324] width 419 height 36
click at [284, 306] on input "florida schoolsnews" at bounding box center [491, 324] width 419 height 36
click at [387, 306] on input "floridaschoolsnews" at bounding box center [491, 324] width 419 height 36
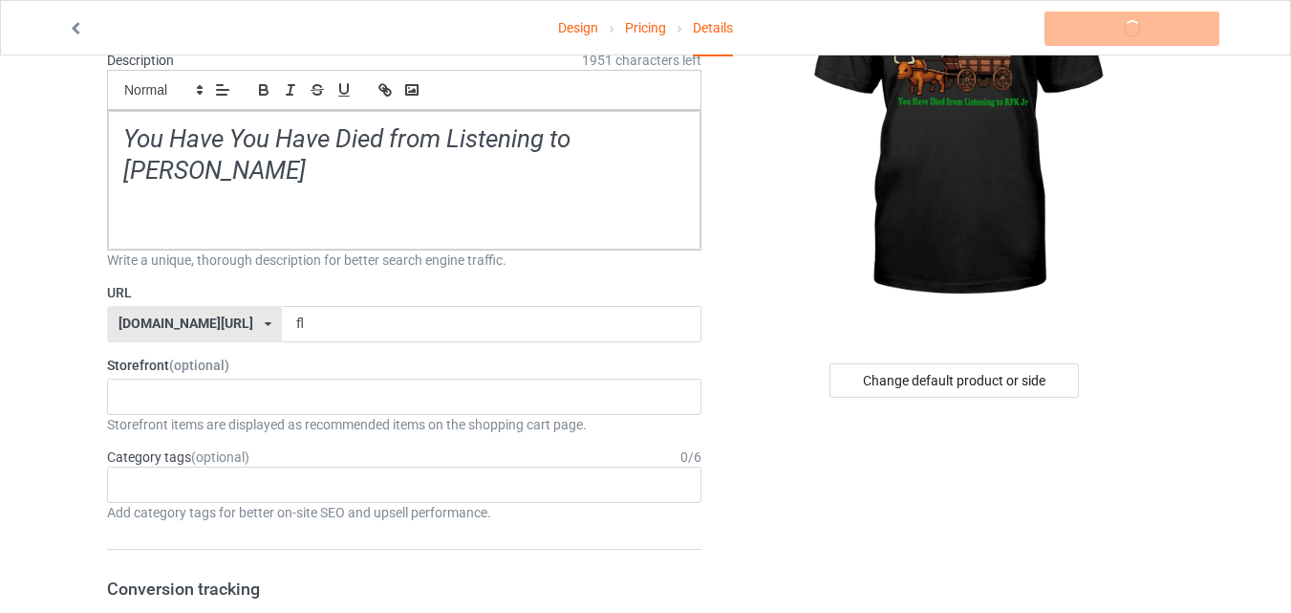
click at [265, 318] on icon at bounding box center [268, 323] width 7 height 11
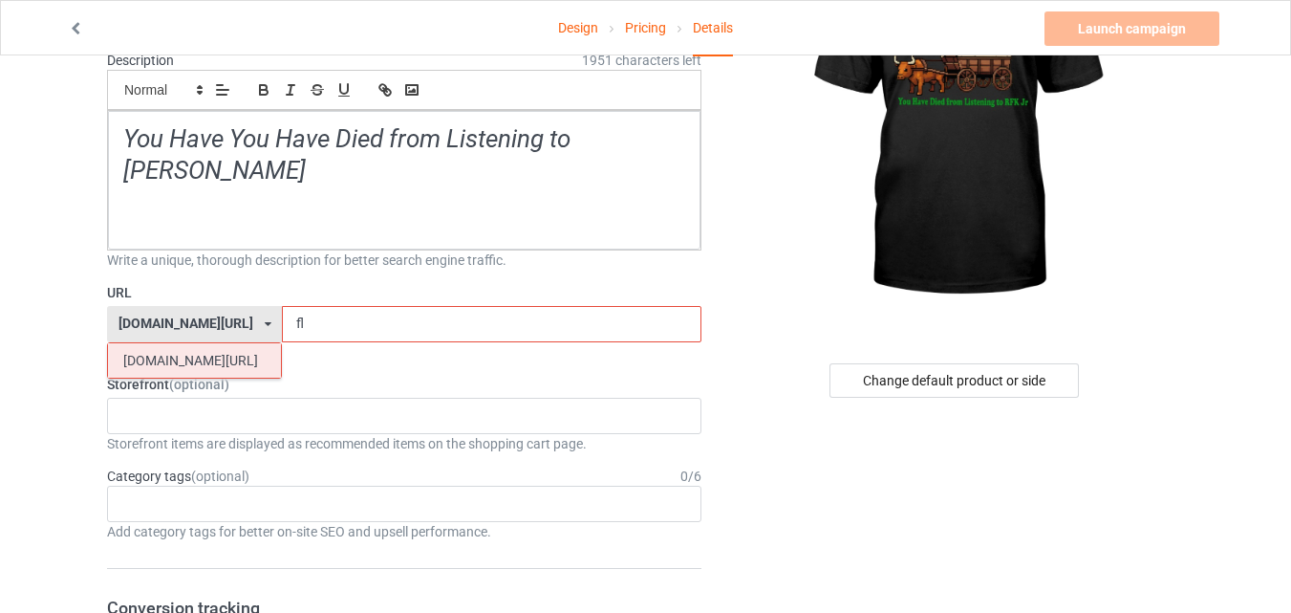
click at [155, 343] on div "[DOMAIN_NAME][URL]" at bounding box center [194, 360] width 173 height 34
click at [282, 306] on input "fl" at bounding box center [491, 324] width 419 height 36
type input "f"
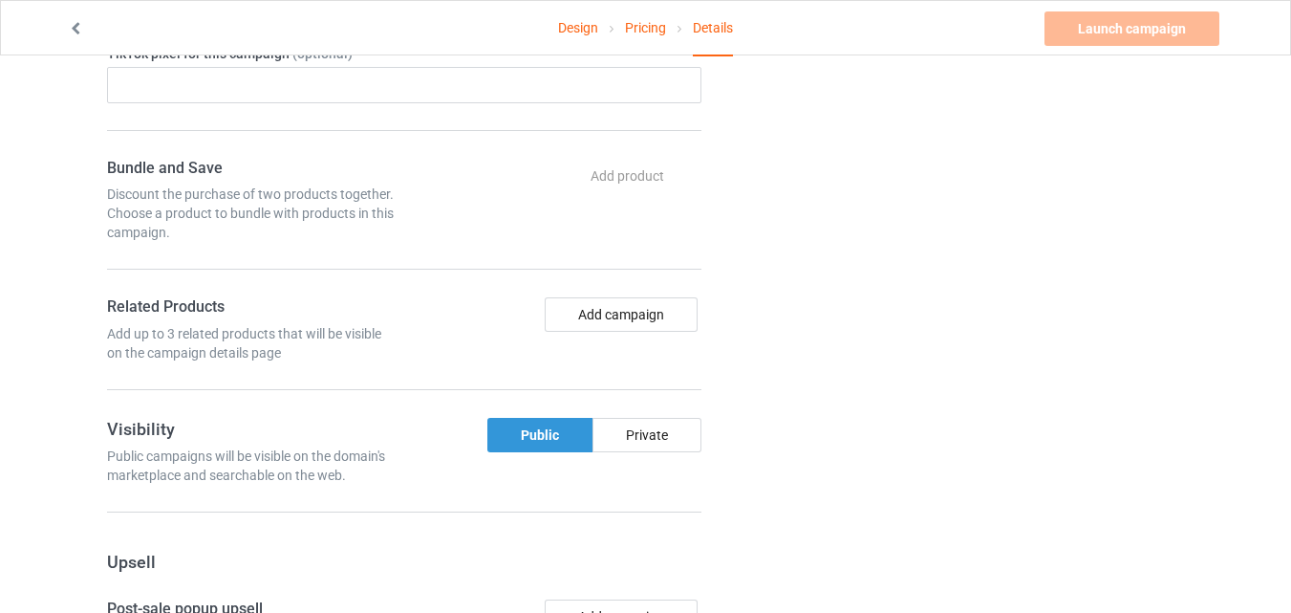
scroll to position [972, 0]
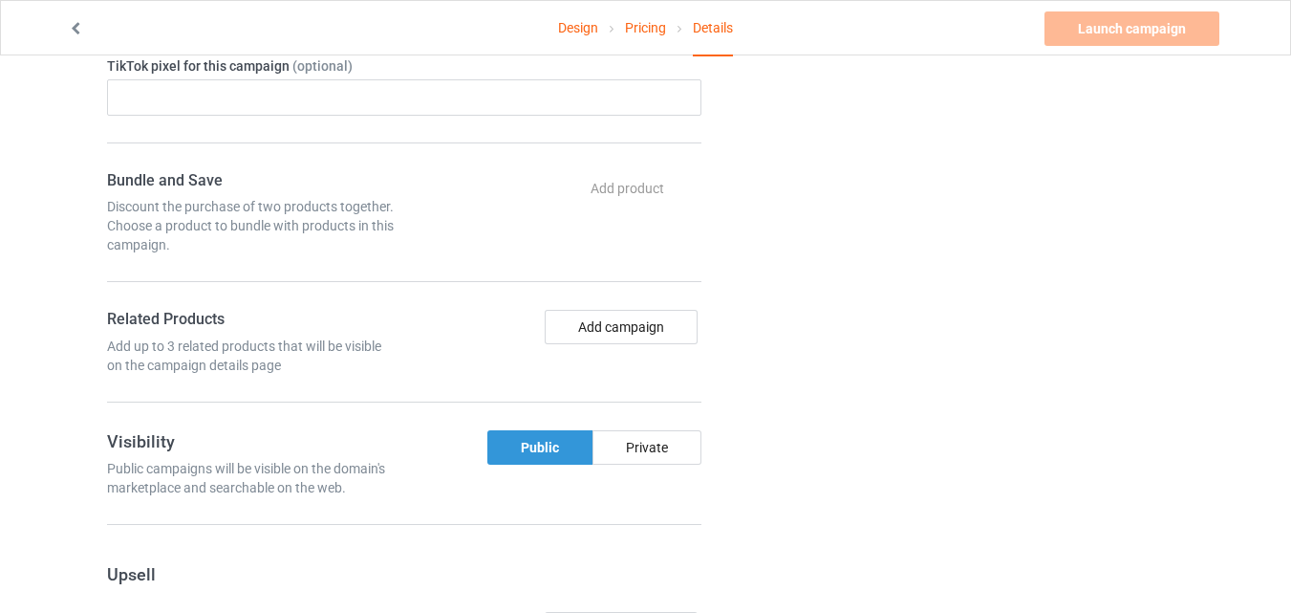
click at [541, 430] on div "Public" at bounding box center [539, 447] width 105 height 34
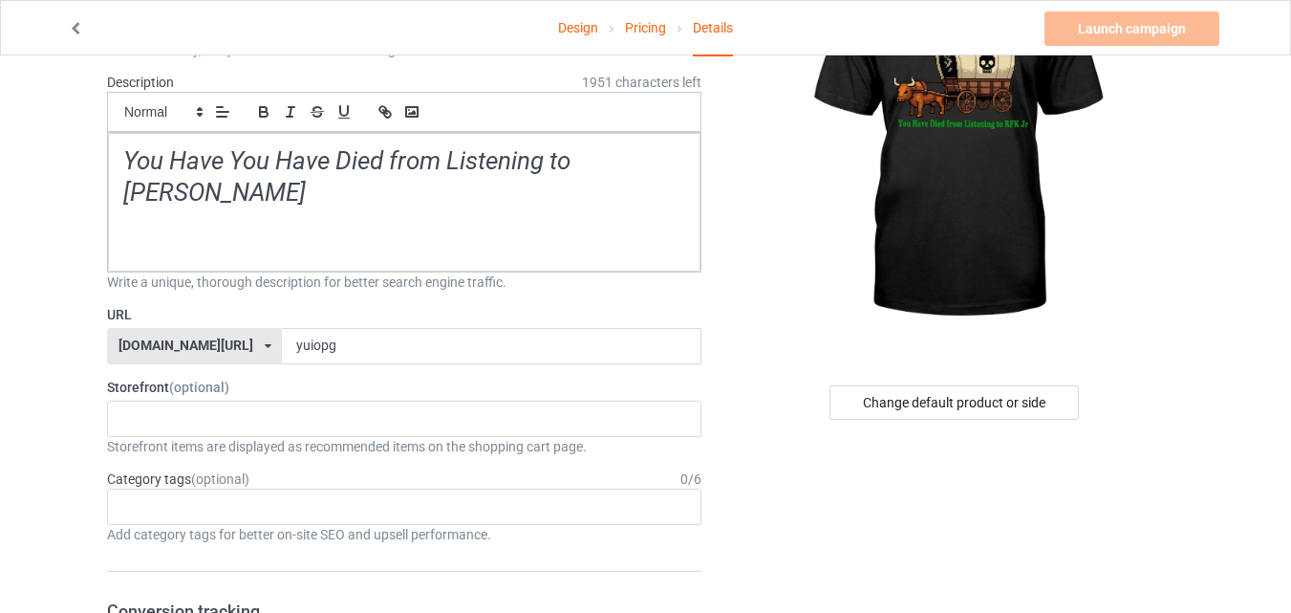
scroll to position [191, 0]
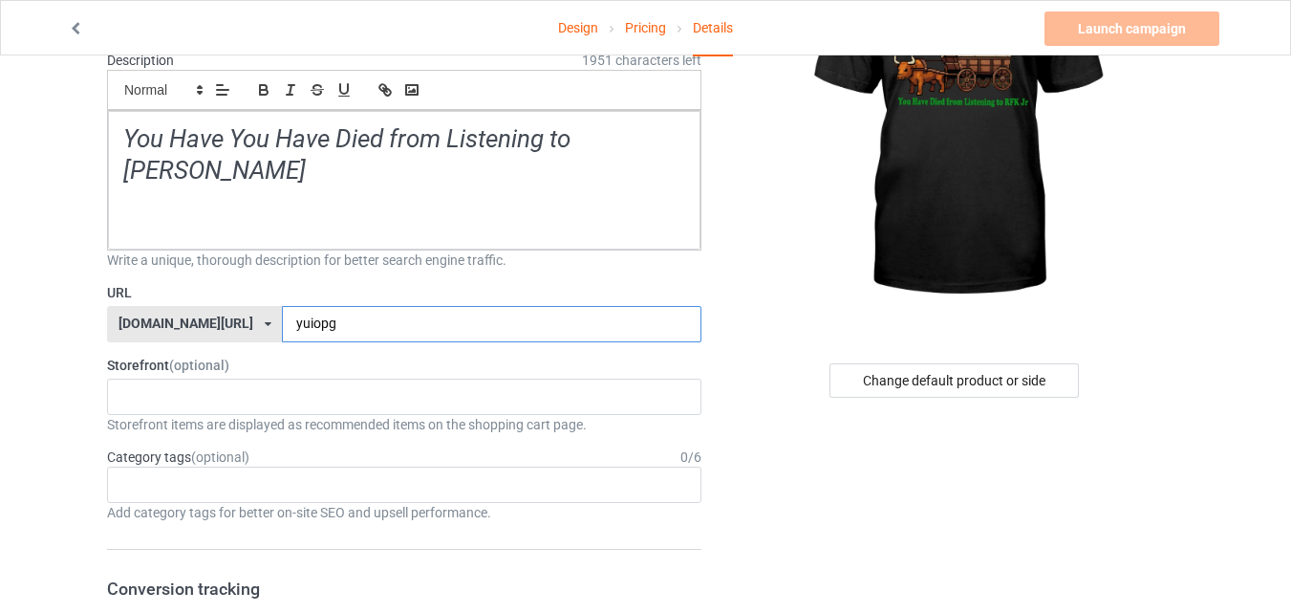
click at [294, 306] on input "yuiopg" at bounding box center [491, 324] width 419 height 36
click at [139, 355] on label "Storefront (optional)" at bounding box center [404, 364] width 594 height 19
click at [212, 357] on span "(optional)" at bounding box center [199, 364] width 60 height 15
click at [309, 306] on input "yuiopgh" at bounding box center [491, 324] width 419 height 36
click at [1138, 28] on div "Launch campaign Can't create campaign." at bounding box center [1133, 28] width 179 height 34
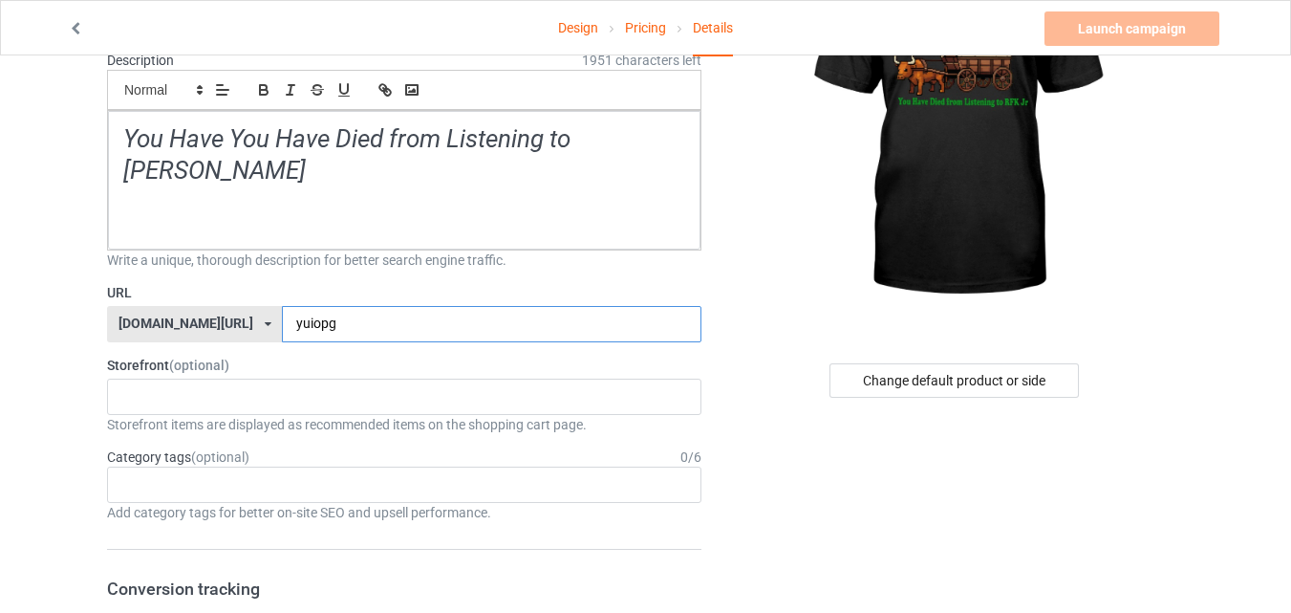
click at [374, 306] on input "yuiopg" at bounding box center [491, 324] width 419 height 36
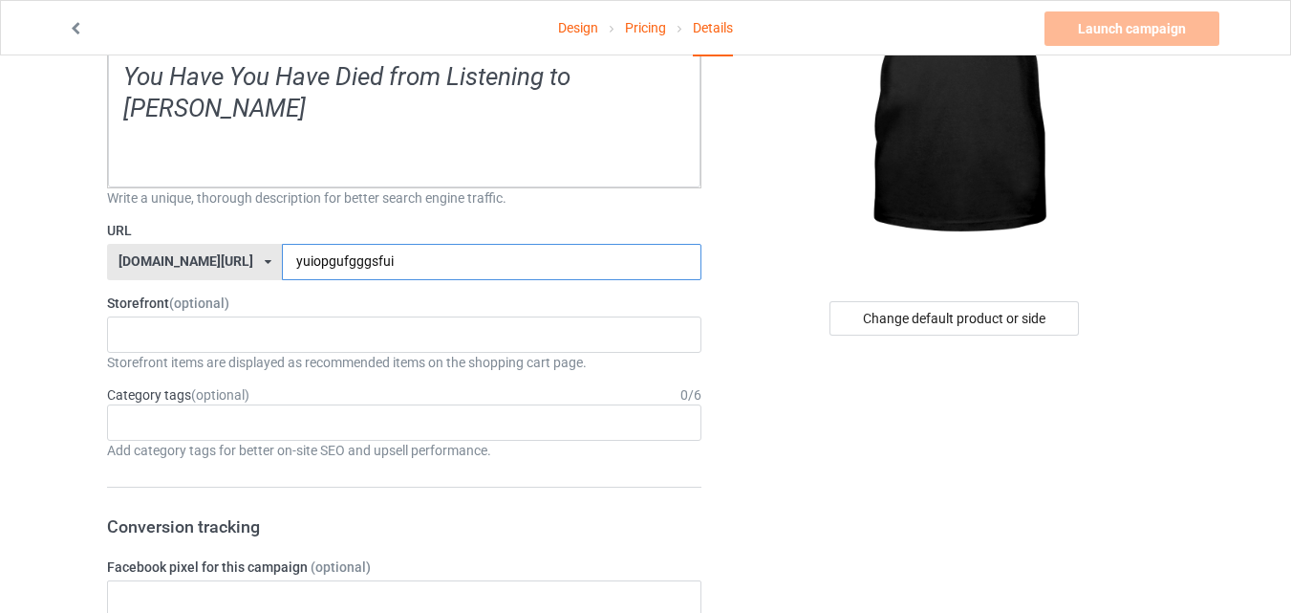
scroll to position [287, 0]
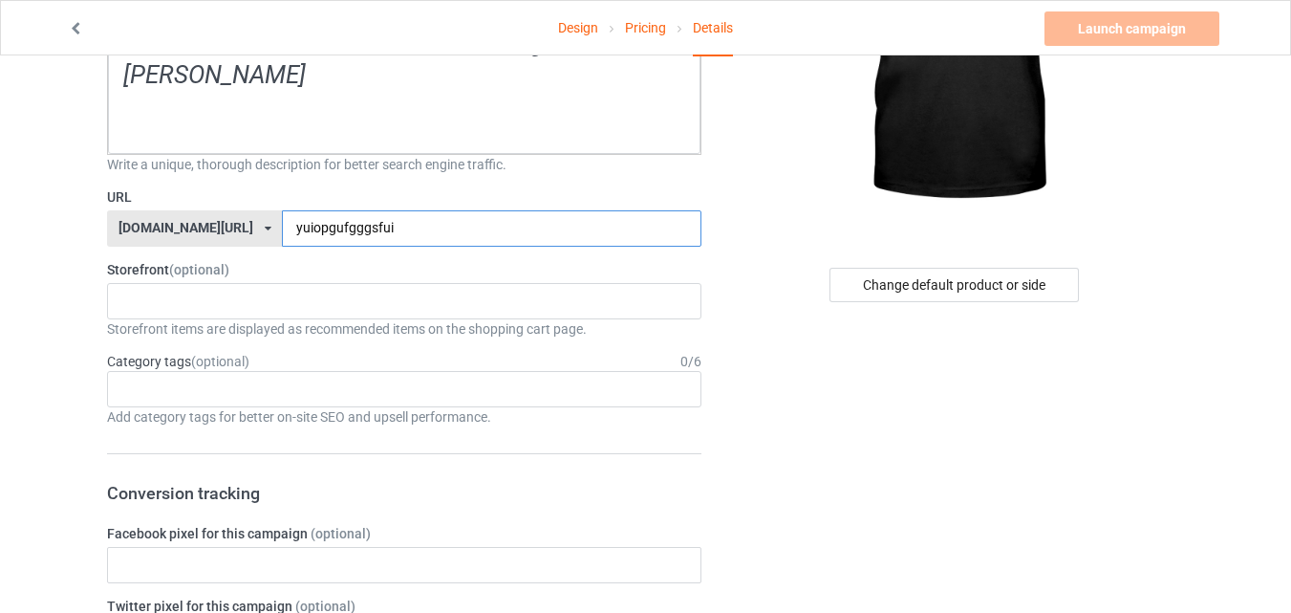
type input "yuiopgufgggsfui"
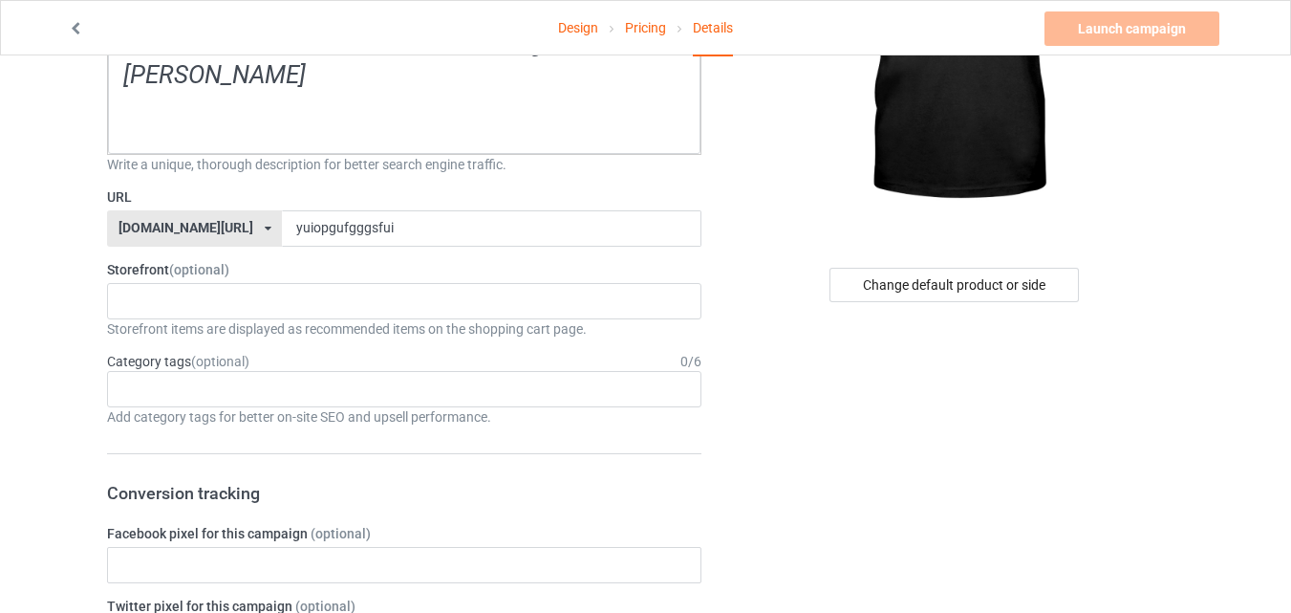
click at [265, 223] on icon at bounding box center [268, 228] width 7 height 11
click at [169, 247] on div "[DOMAIN_NAME][URL]" at bounding box center [194, 264] width 173 height 34
drag, startPoint x: 118, startPoint y: 235, endPoint x: 147, endPoint y: 235, distance: 29.6
click at [118, 260] on label "Storefront (optional)" at bounding box center [404, 269] width 594 height 19
click at [193, 262] on span "(optional)" at bounding box center [199, 269] width 60 height 15
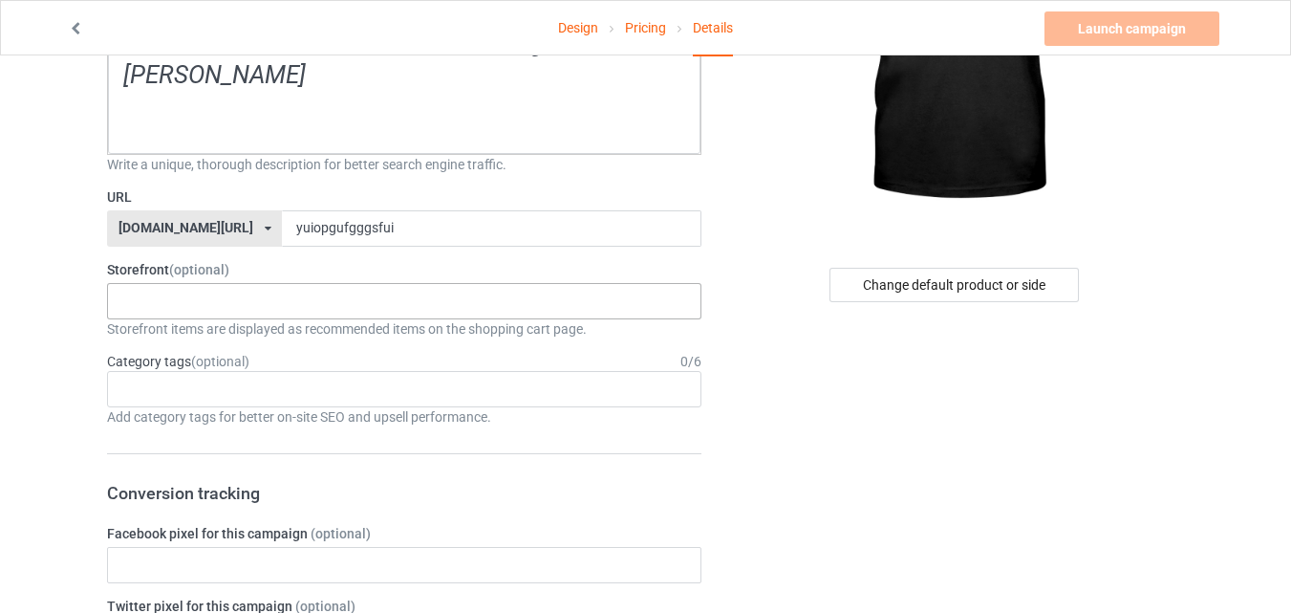
click at [209, 283] on div "No result found" at bounding box center [404, 301] width 594 height 36
type input "dh"
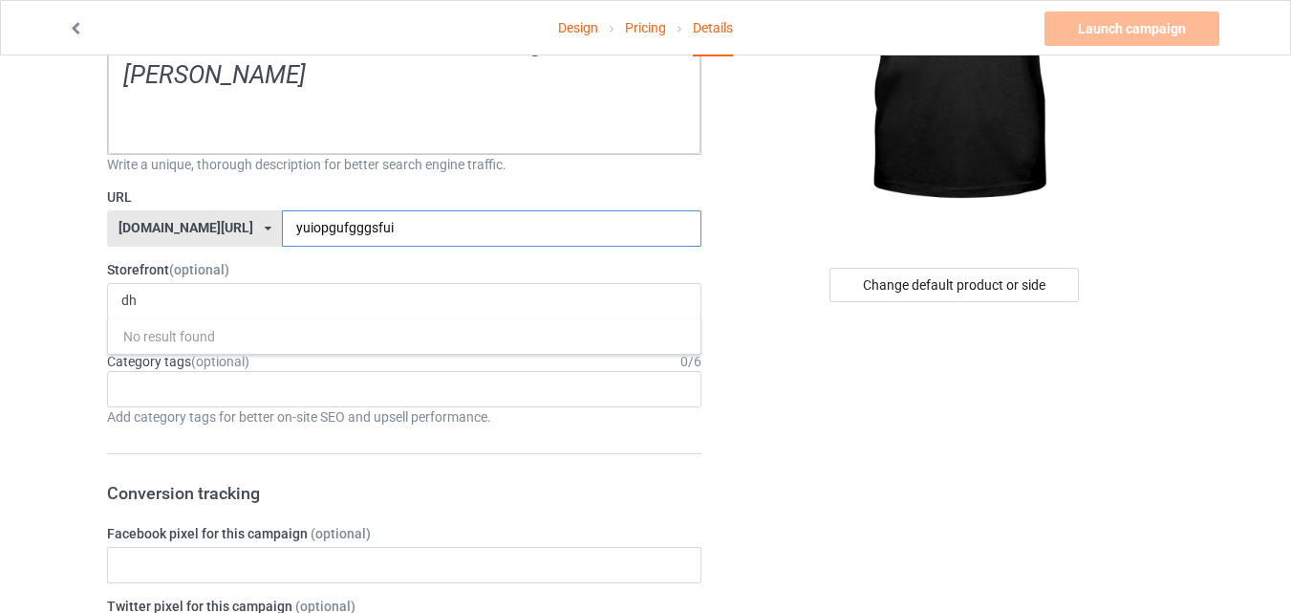
click at [295, 210] on input "yuiopgufgggsfui" at bounding box center [491, 228] width 419 height 36
click at [366, 210] on input "dfggfffyujuu" at bounding box center [491, 228] width 419 height 36
type input "dfggfffyujuug"
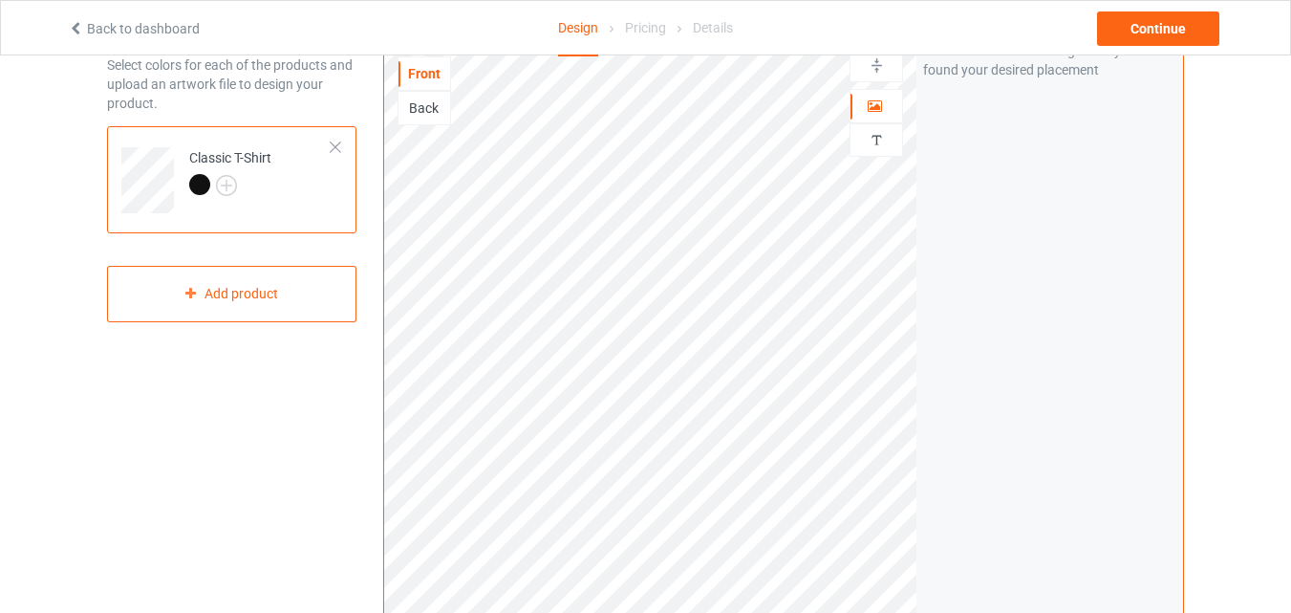
scroll to position [96, 0]
click at [1141, 27] on div "Continue" at bounding box center [1158, 28] width 122 height 34
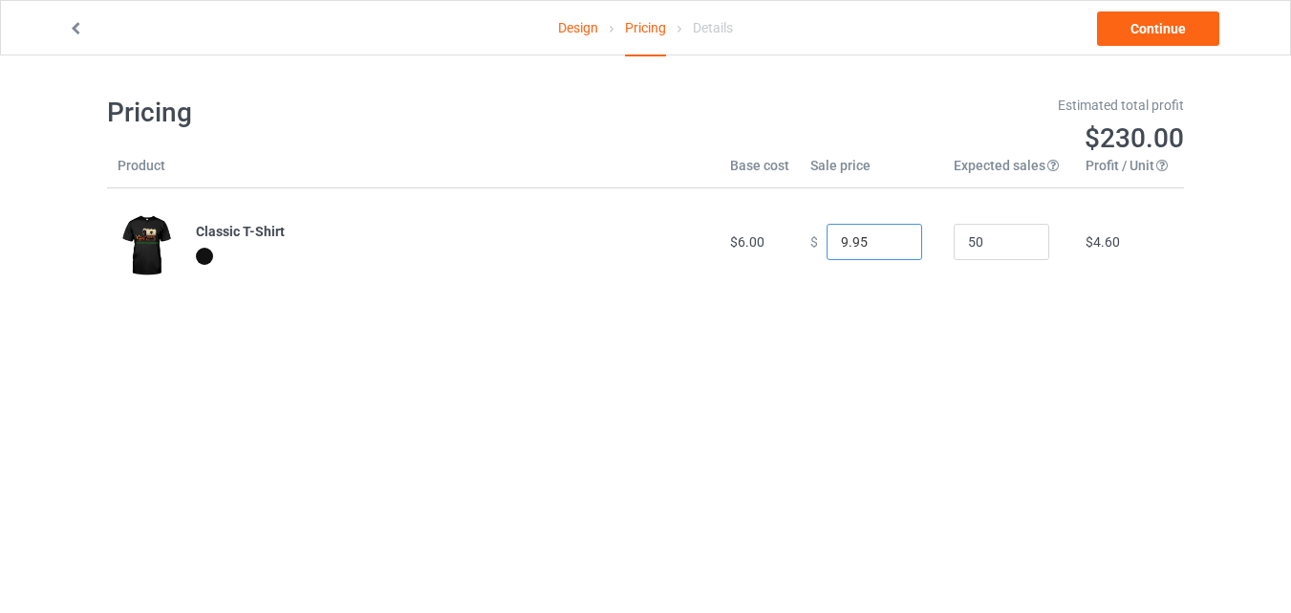
type input "9.95"
click at [889, 247] on input "9.95" at bounding box center [875, 242] width 96 height 36
click at [1015, 249] on input "26" at bounding box center [1002, 242] width 96 height 36
click at [1015, 249] on input "25" at bounding box center [1002, 242] width 96 height 36
click at [1015, 249] on input "13" at bounding box center [1002, 242] width 96 height 36
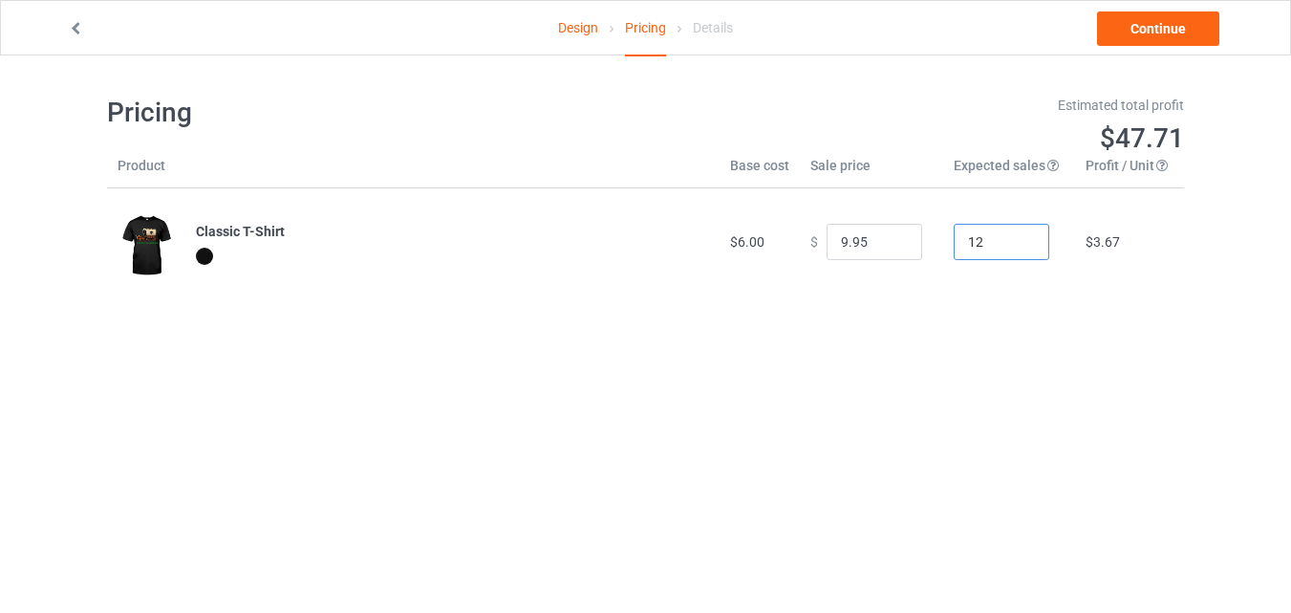
click at [1015, 249] on input "12" at bounding box center [1002, 242] width 96 height 36
click at [1015, 249] on input "11" at bounding box center [1002, 242] width 96 height 36
type input "10"
click at [1015, 249] on input "10" at bounding box center [1002, 242] width 96 height 36
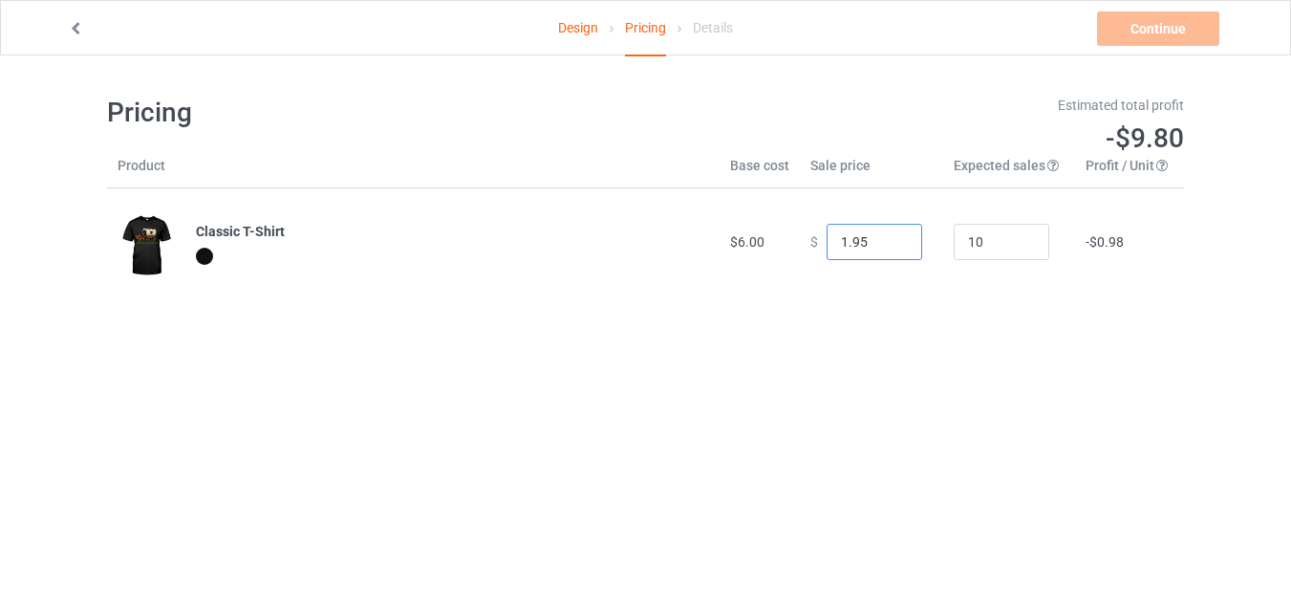
click at [889, 244] on input "1.95" at bounding box center [875, 242] width 96 height 36
click at [890, 237] on input "2.95" at bounding box center [875, 242] width 96 height 36
click at [890, 237] on input "3.95" at bounding box center [875, 242] width 96 height 36
click at [890, 237] on input "4.95" at bounding box center [875, 242] width 96 height 36
click at [890, 237] on input "5.95" at bounding box center [875, 242] width 96 height 36
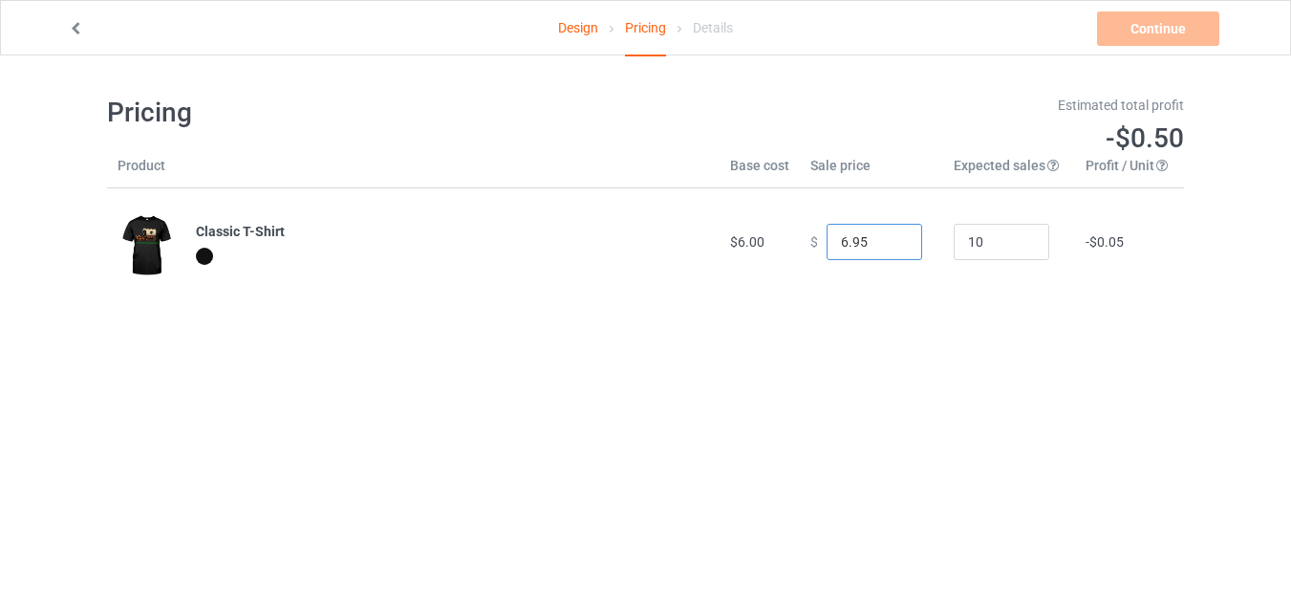
click at [890, 237] on input "6.95" at bounding box center [875, 242] width 96 height 36
click at [890, 237] on input "7.95" at bounding box center [875, 242] width 96 height 36
click at [890, 237] on input "8.95" at bounding box center [875, 242] width 96 height 36
type input "7.95"
click at [891, 248] on input "7.95" at bounding box center [875, 242] width 96 height 36
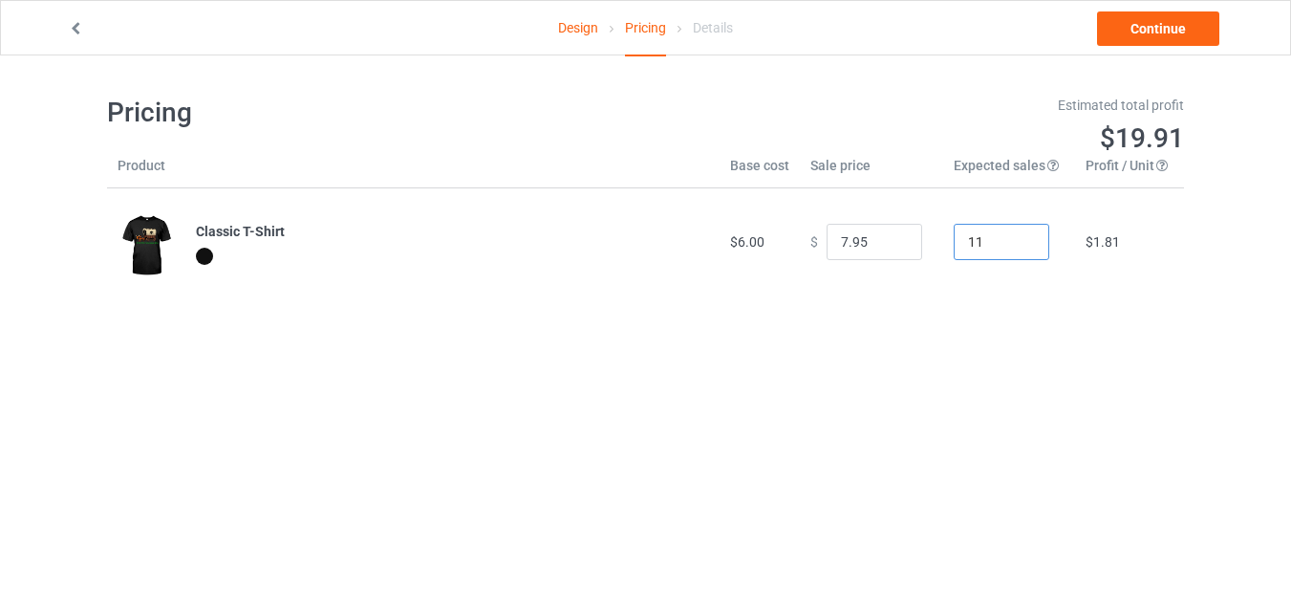
click at [1016, 236] on input "11" at bounding box center [1002, 242] width 96 height 36
type input "12"
click at [1016, 236] on input "12" at bounding box center [1002, 242] width 96 height 36
click at [1169, 27] on link "Continue" at bounding box center [1158, 28] width 122 height 34
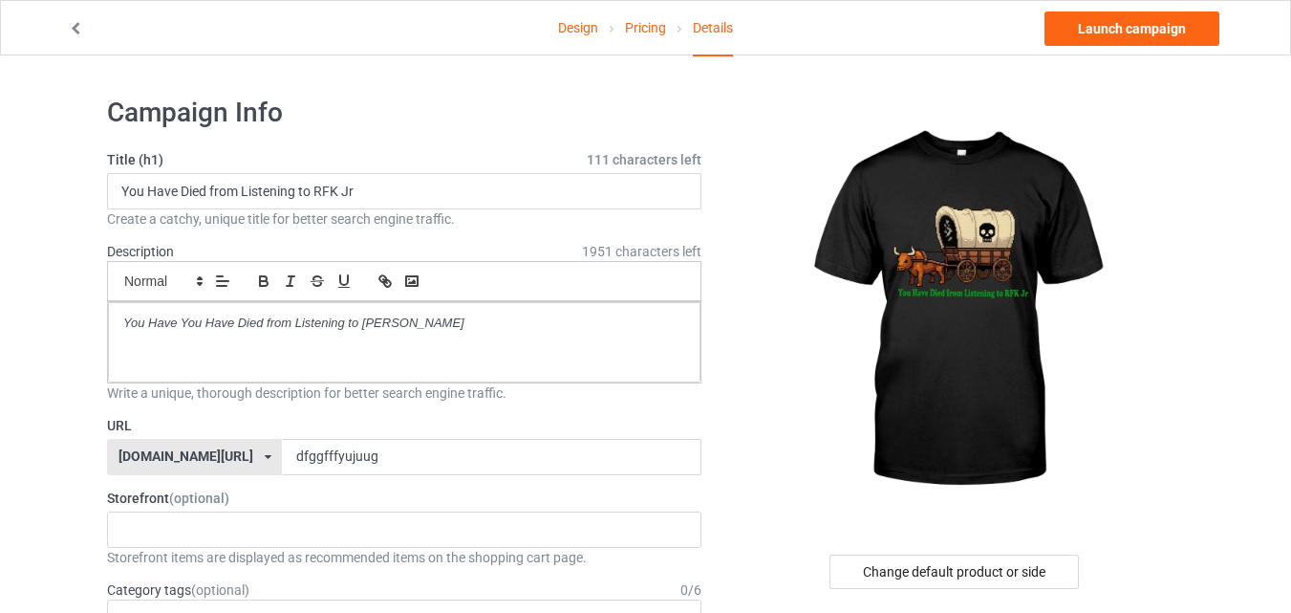
scroll to position [96, 0]
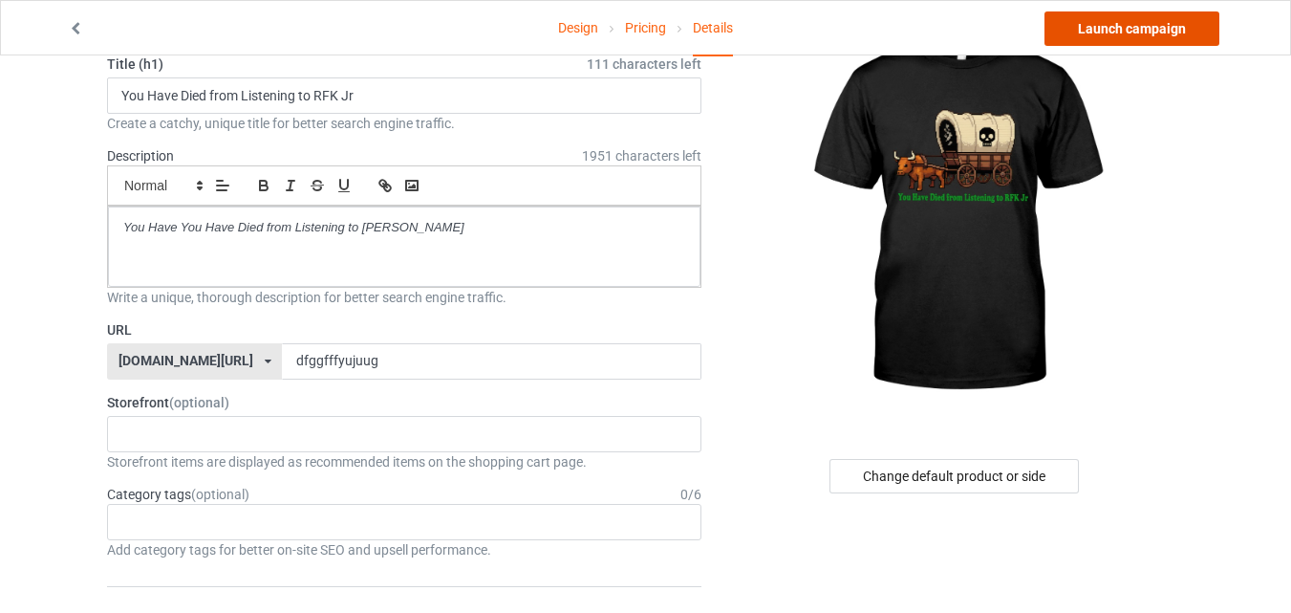
click at [1122, 29] on link "Launch campaign" at bounding box center [1131, 28] width 175 height 34
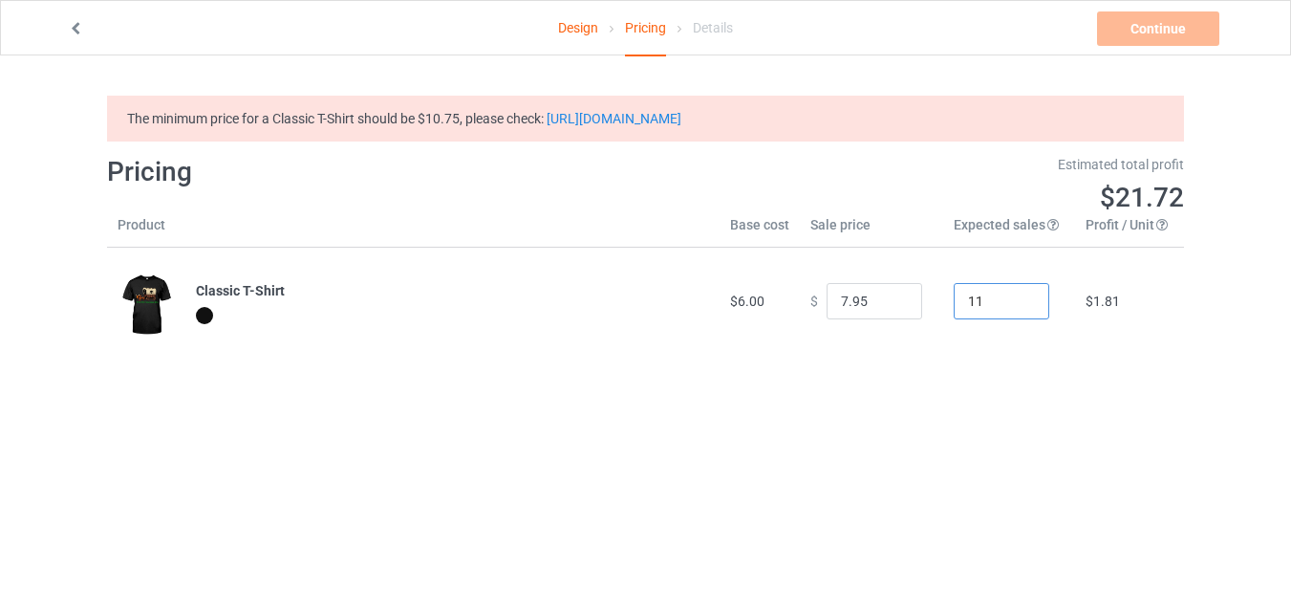
click at [1021, 308] on input "11" at bounding box center [1002, 301] width 96 height 36
click at [1021, 308] on input "10" at bounding box center [1002, 301] width 96 height 36
click at [1018, 298] on input "11" at bounding box center [1002, 301] width 96 height 36
click at [1016, 298] on input "12" at bounding box center [1002, 301] width 96 height 36
type input "13"
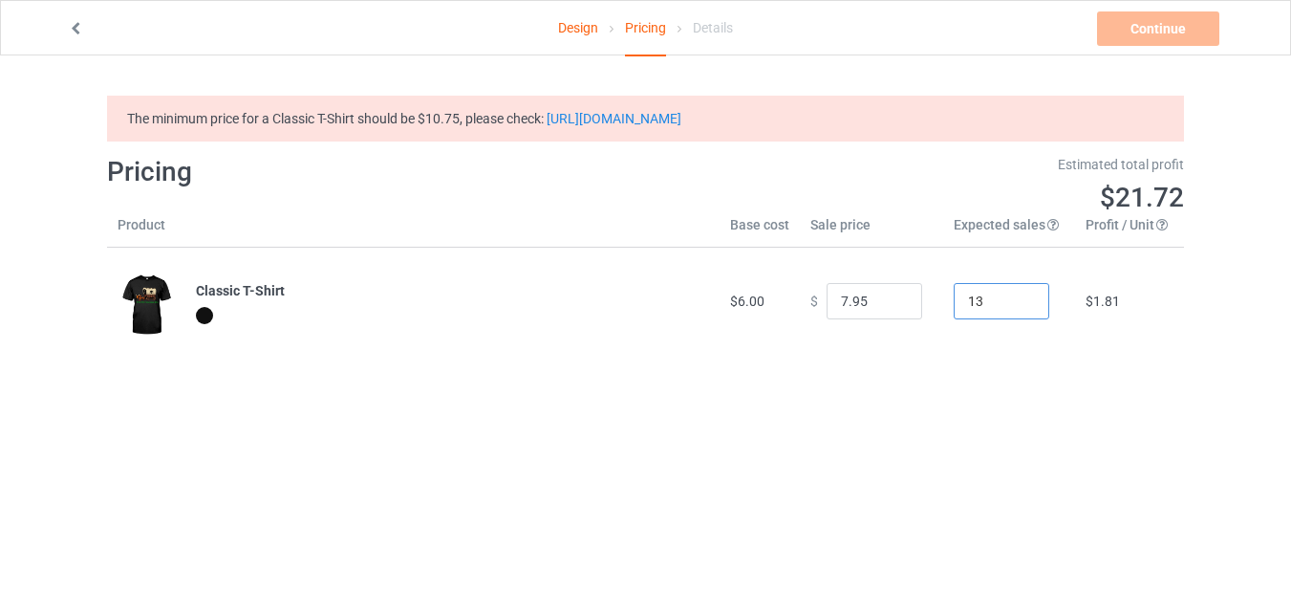
click at [1014, 299] on input "13" at bounding box center [1002, 301] width 96 height 36
click at [891, 300] on input "8.95" at bounding box center [875, 301] width 96 height 36
click at [891, 300] on input "9.95" at bounding box center [875, 301] width 96 height 36
click at [892, 308] on input "8.95" at bounding box center [875, 301] width 96 height 36
click at [892, 308] on input "7.95" at bounding box center [875, 301] width 96 height 36
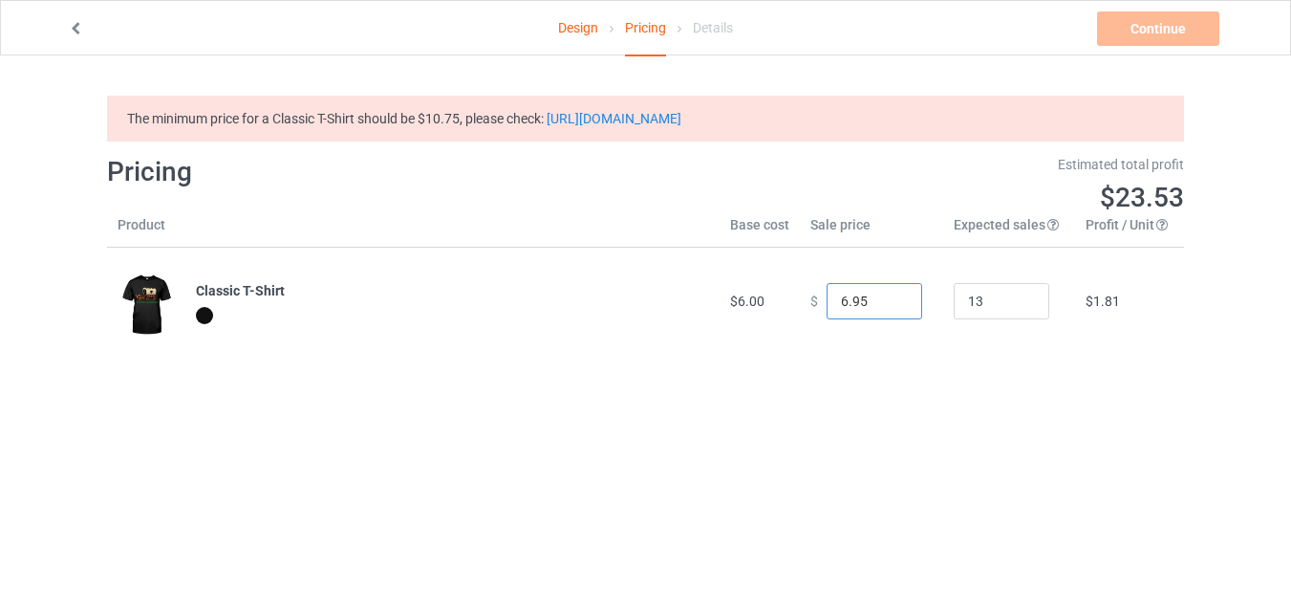
click at [892, 308] on input "6.95" at bounding box center [875, 301] width 96 height 36
type input "5.95"
click at [892, 308] on input "5.95" at bounding box center [875, 301] width 96 height 36
click at [1015, 299] on input "14" at bounding box center [1002, 301] width 96 height 36
click at [1015, 299] on input "15" at bounding box center [1002, 301] width 96 height 36
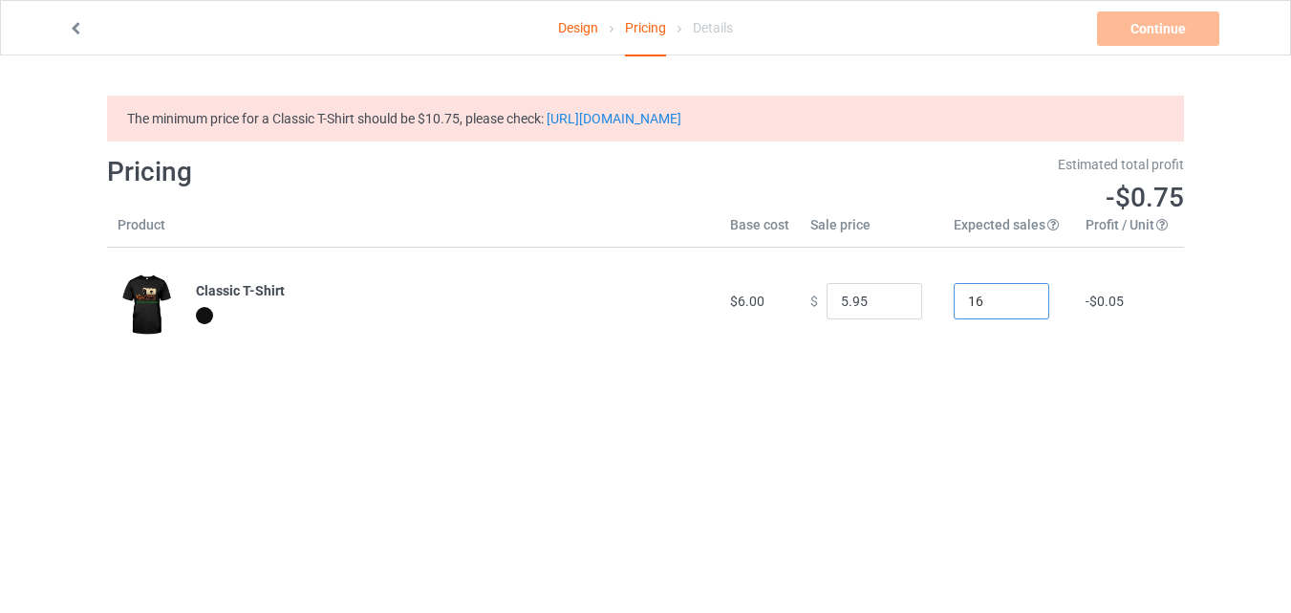
click at [1015, 299] on input "16" at bounding box center [1002, 301] width 96 height 36
click at [1015, 299] on input "17" at bounding box center [1002, 301] width 96 height 36
click at [1015, 299] on input "18" at bounding box center [1002, 301] width 96 height 36
click at [1015, 299] on input "19" at bounding box center [1002, 301] width 96 height 36
click at [1015, 299] on input "20" at bounding box center [1002, 301] width 96 height 36
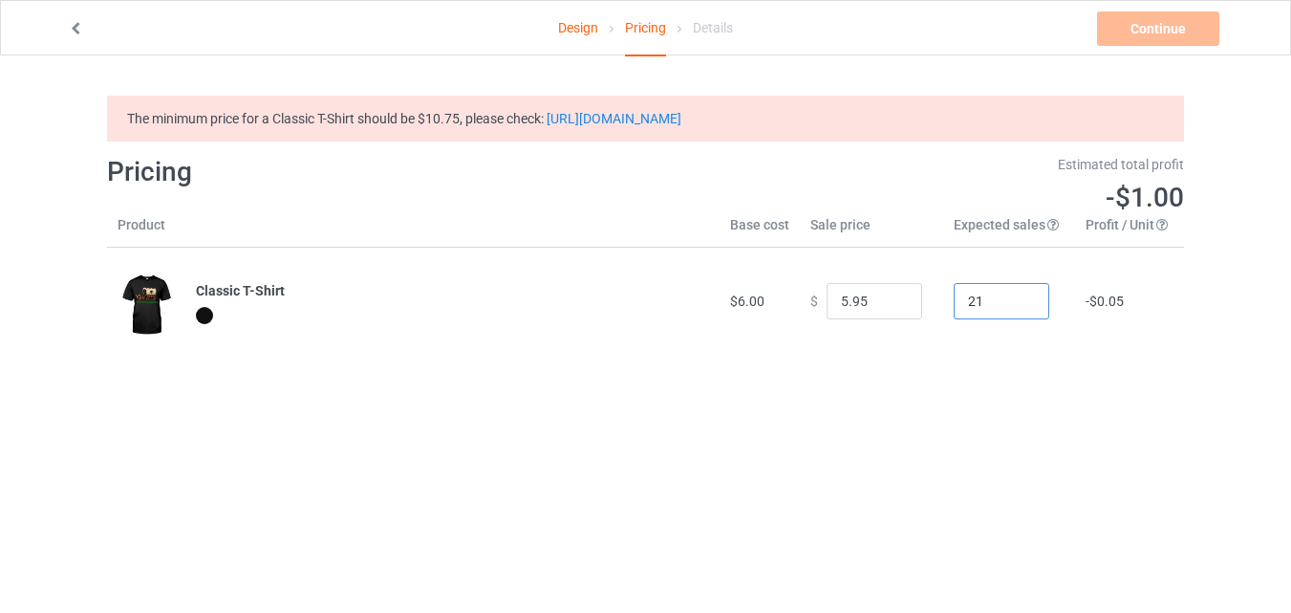
click at [1015, 299] on input "21" at bounding box center [1002, 301] width 96 height 36
click at [1015, 310] on input "20" at bounding box center [1002, 301] width 96 height 36
click at [1015, 310] on input "19" at bounding box center [1002, 301] width 96 height 36
click at [1015, 310] on input "18" at bounding box center [1002, 301] width 96 height 36
click at [1015, 310] on input "17" at bounding box center [1002, 301] width 96 height 36
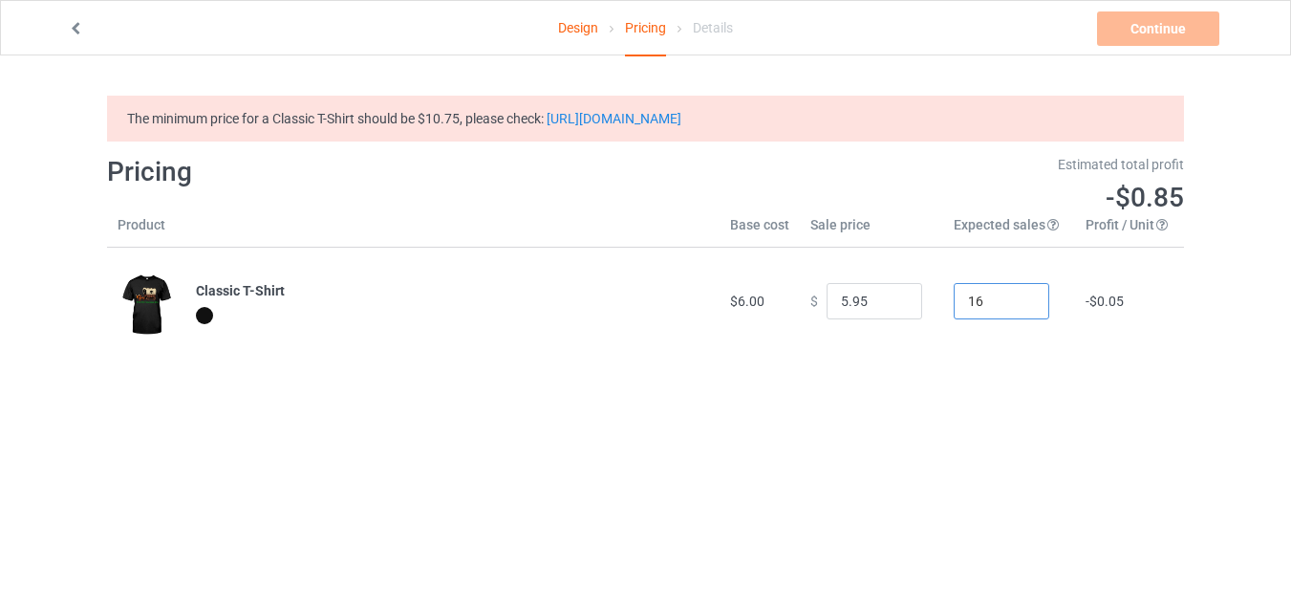
click at [1015, 310] on input "16" at bounding box center [1002, 301] width 96 height 36
click at [1015, 310] on input "15" at bounding box center [1002, 301] width 96 height 36
click at [1015, 310] on input "14" at bounding box center [1002, 301] width 96 height 36
type input "13"
click at [1015, 310] on input "13" at bounding box center [1002, 301] width 96 height 36
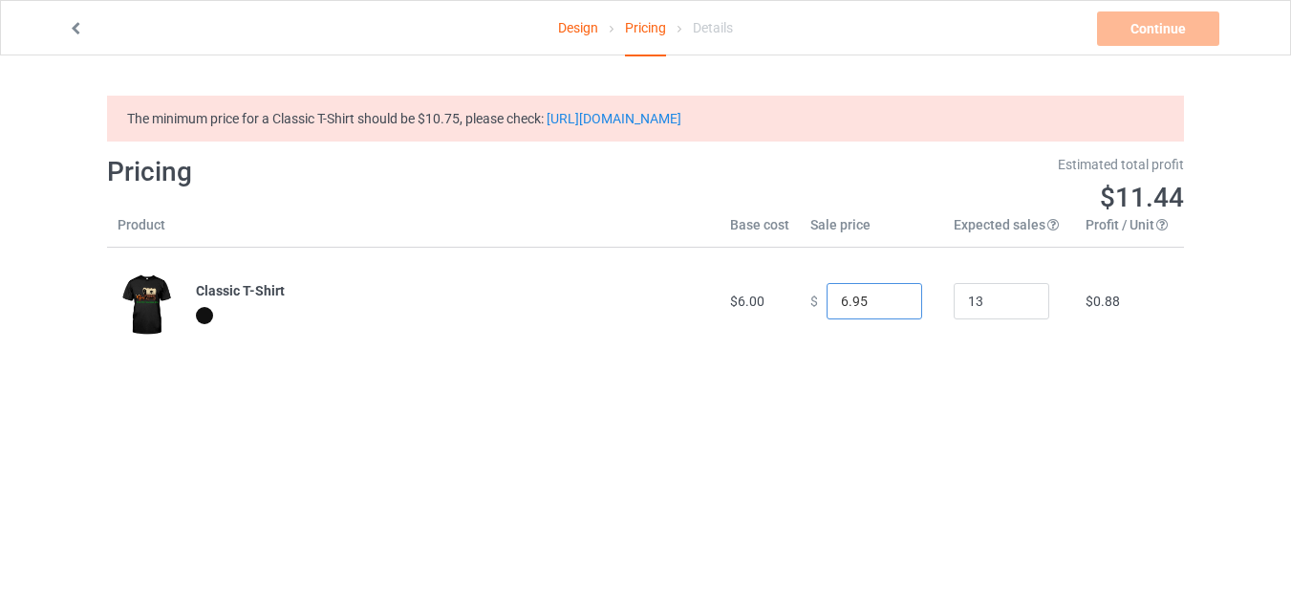
click at [887, 300] on input "6.95" at bounding box center [875, 301] width 96 height 36
click at [887, 300] on input "7.95" at bounding box center [875, 301] width 96 height 36
click at [887, 300] on input "8.95" at bounding box center [875, 301] width 96 height 36
type input "7.95"
click at [892, 305] on input "7.95" at bounding box center [875, 301] width 96 height 36
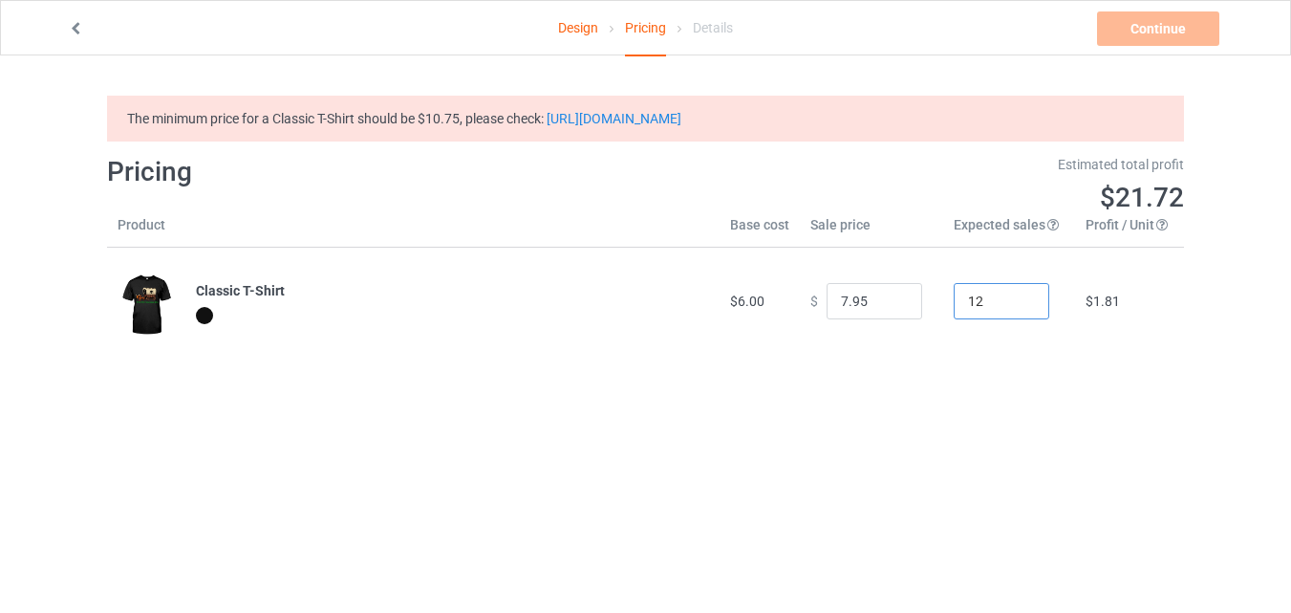
type input "12"
click at [1016, 309] on input "12" at bounding box center [1002, 301] width 96 height 36
click at [891, 297] on input "8.95" at bounding box center [875, 301] width 96 height 36
click at [891, 297] on input "9.95" at bounding box center [875, 301] width 96 height 36
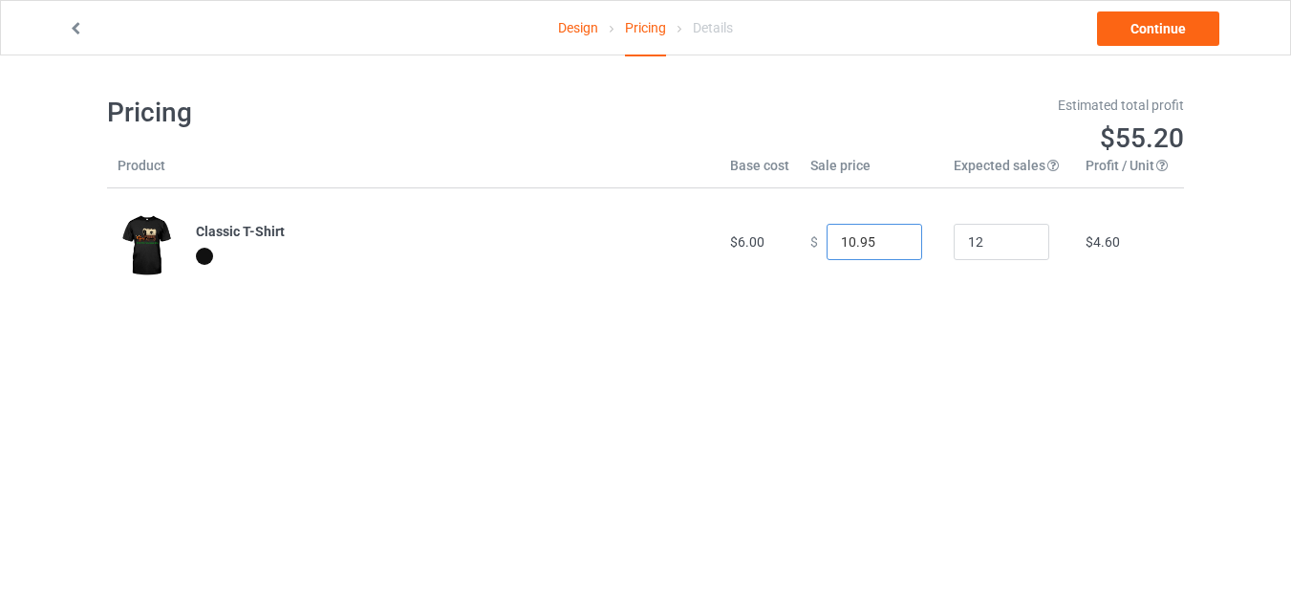
type input "10.95"
click at [891, 260] on input "10.95" at bounding box center [875, 242] width 96 height 36
click at [1019, 247] on input "11" at bounding box center [1002, 242] width 96 height 36
click at [1019, 247] on input "10" at bounding box center [1002, 242] width 96 height 36
click at [1019, 247] on input "9" at bounding box center [1002, 242] width 96 height 36
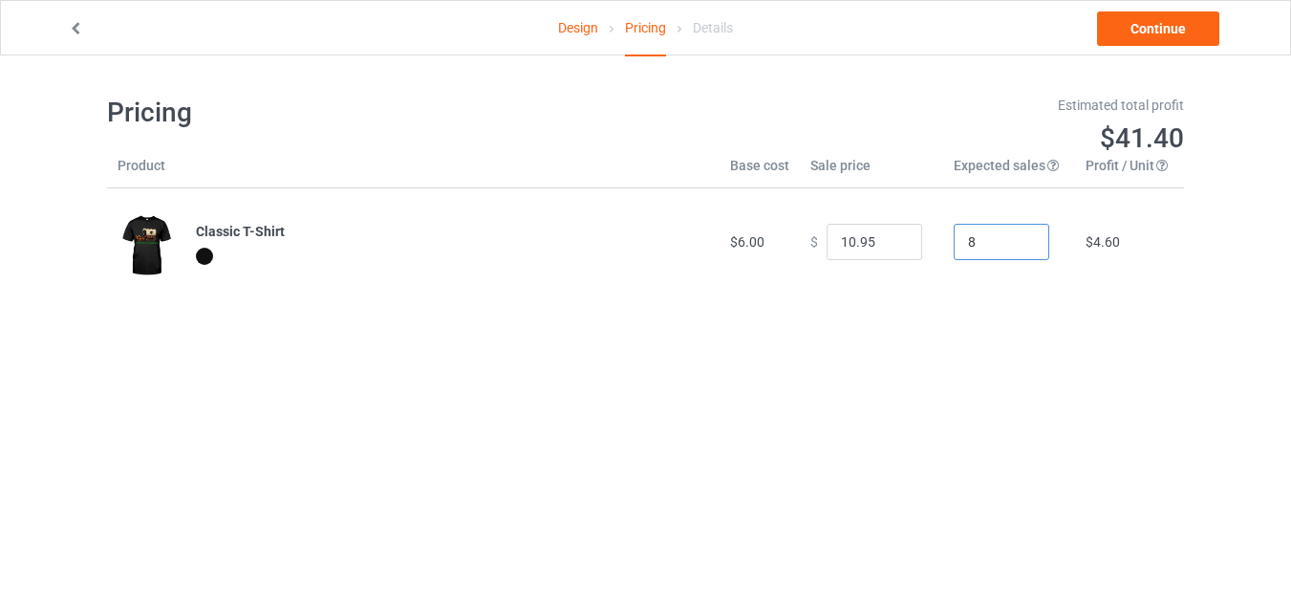
click at [1019, 247] on input "8" at bounding box center [1002, 242] width 96 height 36
click at [1019, 247] on input "7" at bounding box center [1002, 242] width 96 height 36
click at [1019, 247] on input "6" at bounding box center [1002, 242] width 96 height 36
type input "5"
click at [1019, 247] on input "5" at bounding box center [1002, 242] width 96 height 36
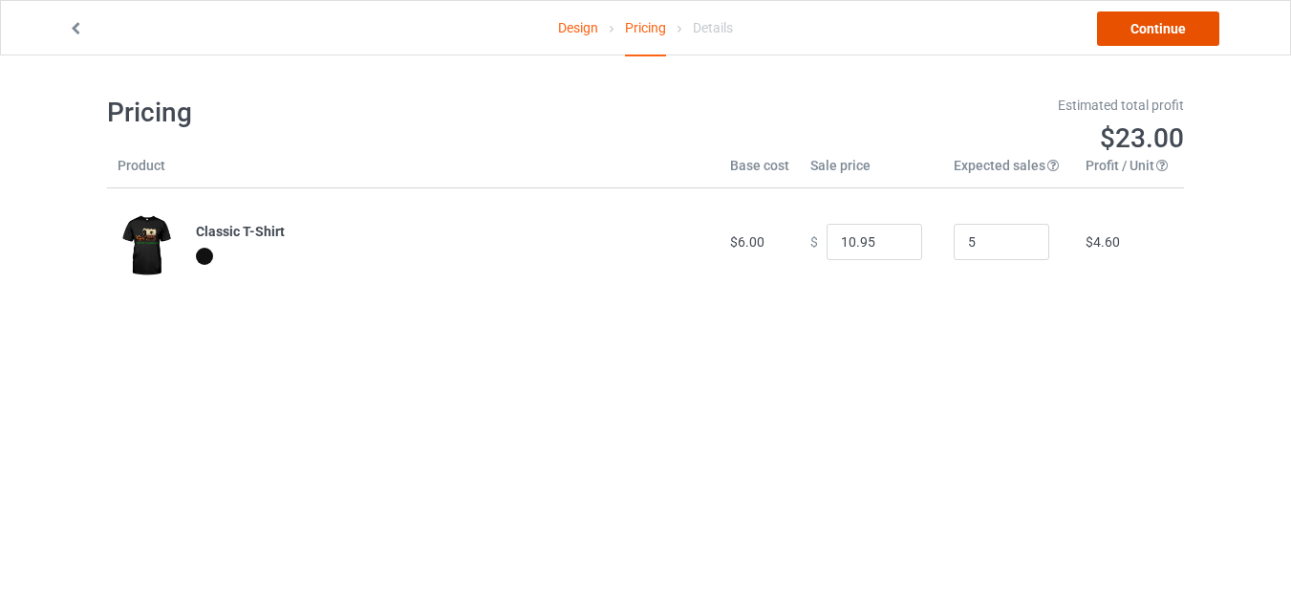
click at [1158, 31] on link "Continue" at bounding box center [1158, 28] width 122 height 34
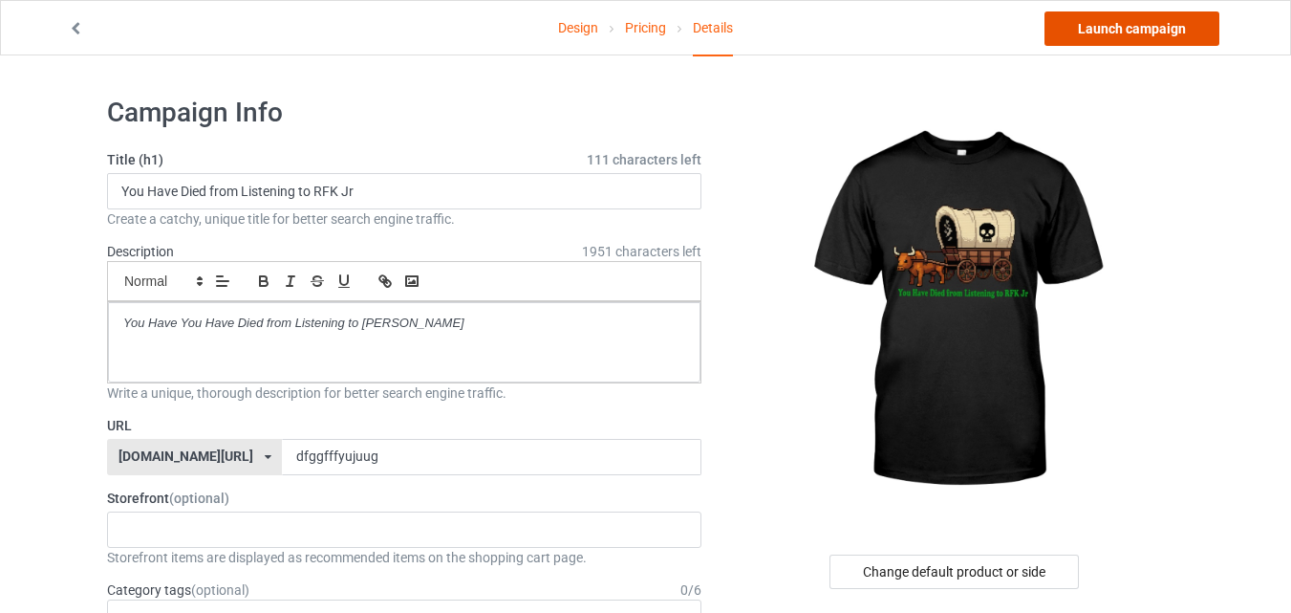
click at [1150, 28] on link "Launch campaign" at bounding box center [1131, 28] width 175 height 34
